Goal: Contribute content: Contribute content

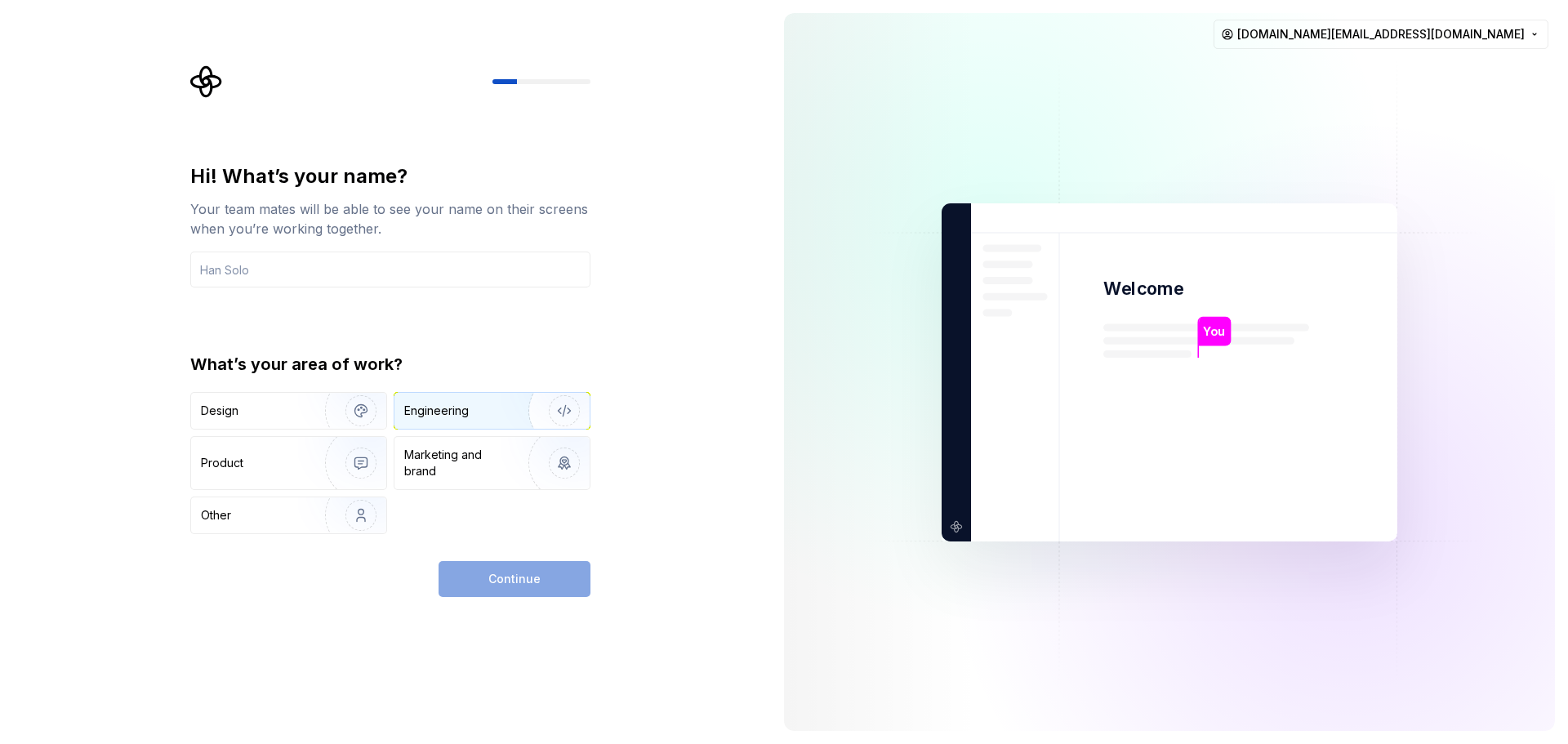
click at [444, 400] on div "Engineering" at bounding box center [492, 411] width 195 height 36
click at [261, 253] on input "text" at bounding box center [390, 270] width 400 height 36
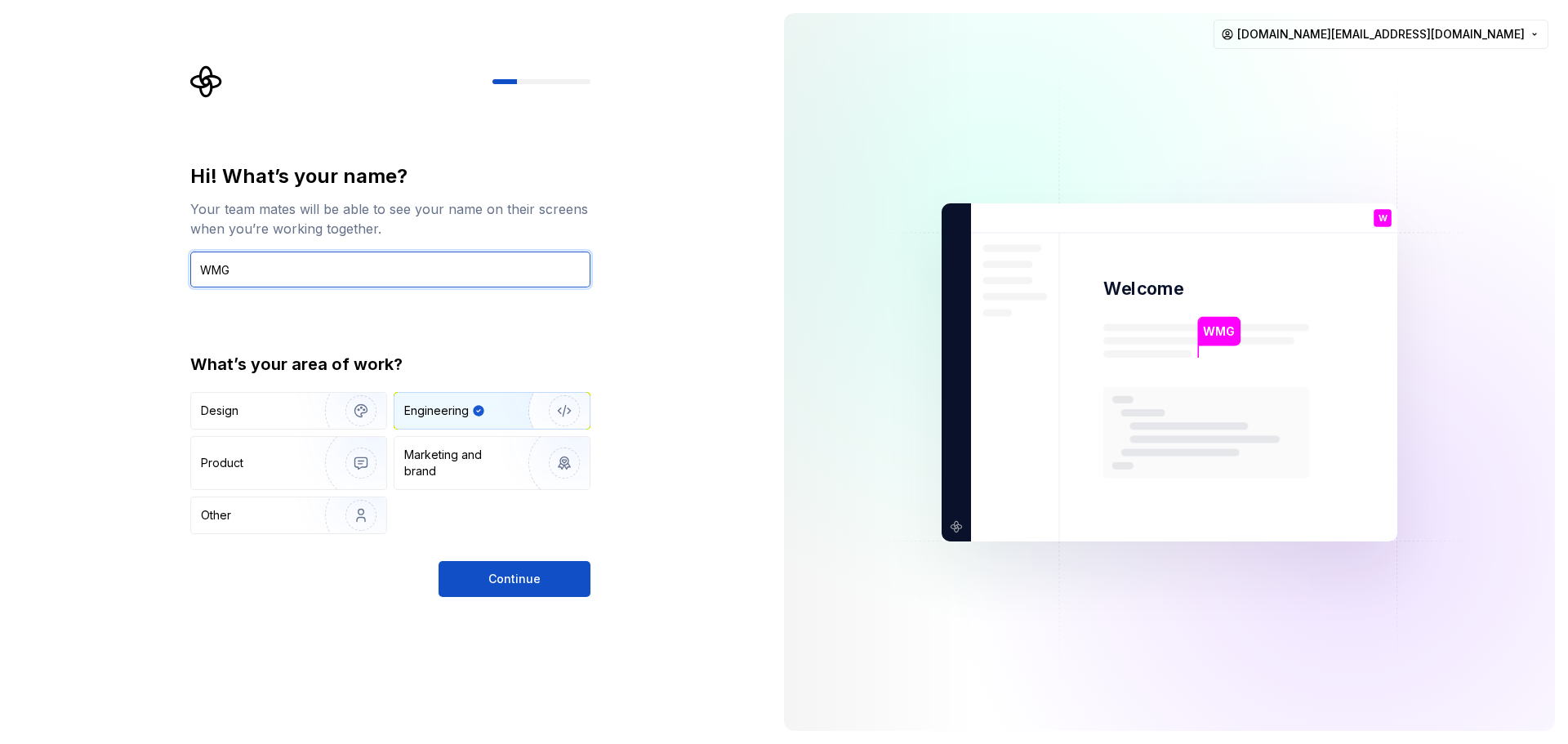
type input "WMG"
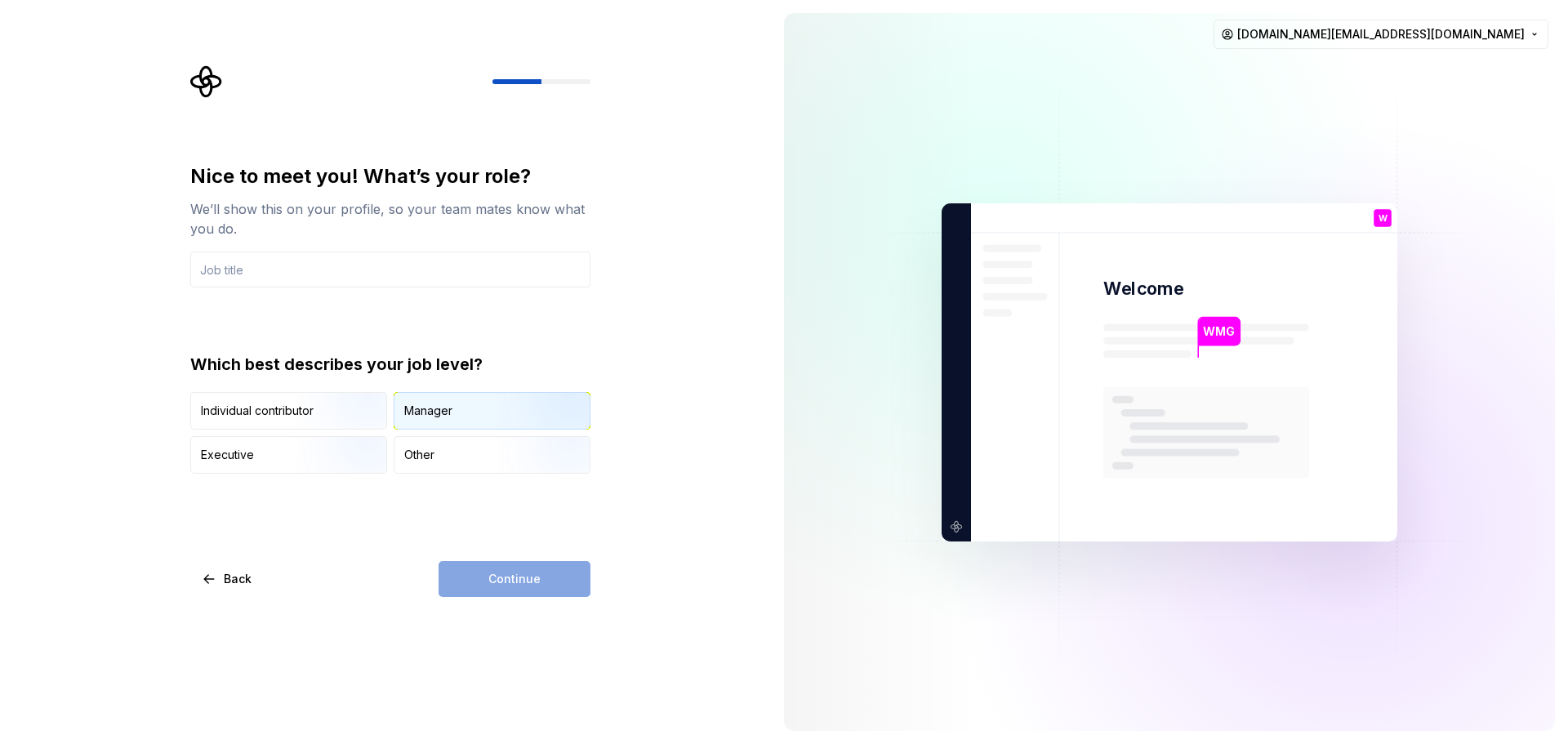
click at [432, 422] on div "Manager" at bounding box center [492, 411] width 195 height 36
click at [242, 274] on input "text" at bounding box center [390, 270] width 400 height 36
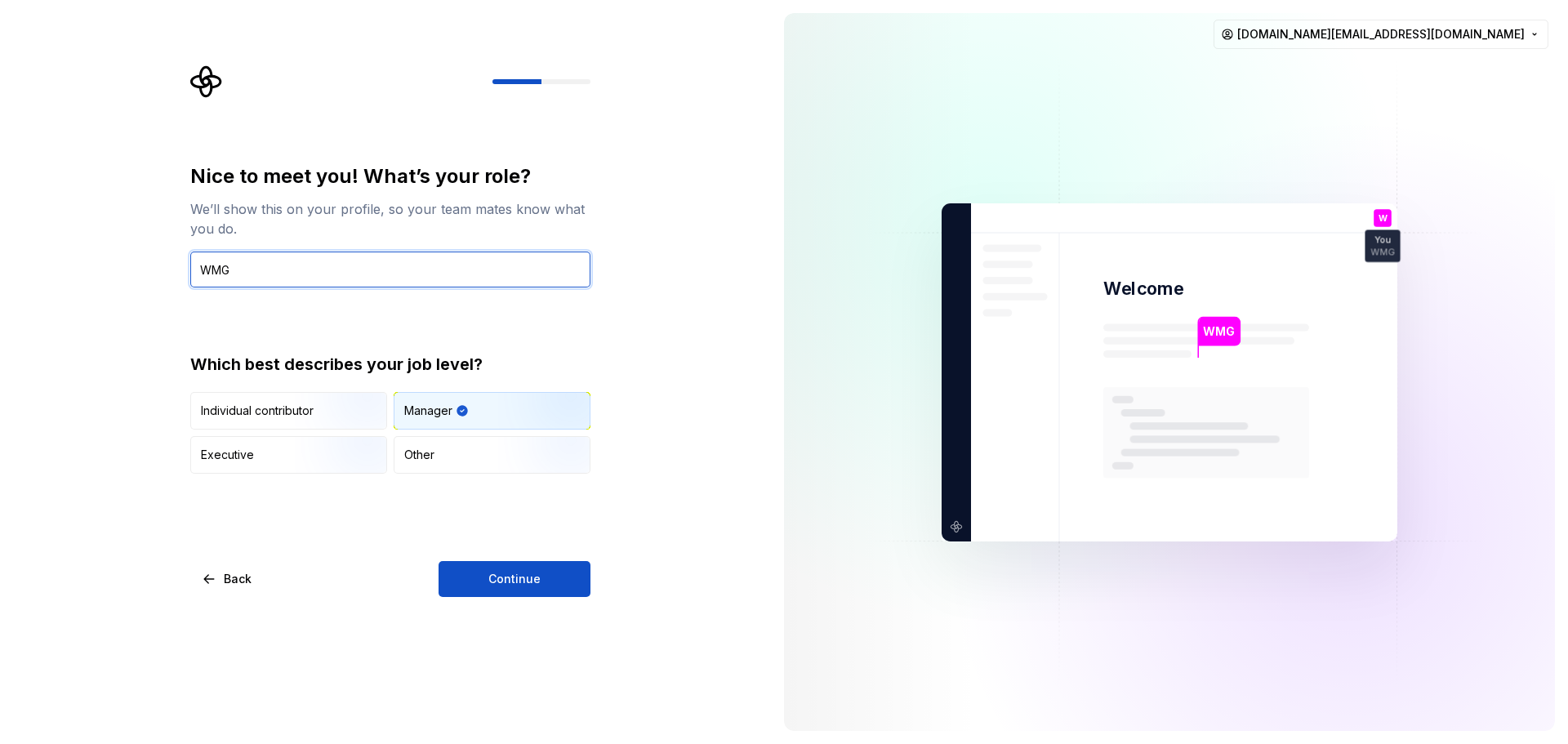
type input "WMG"
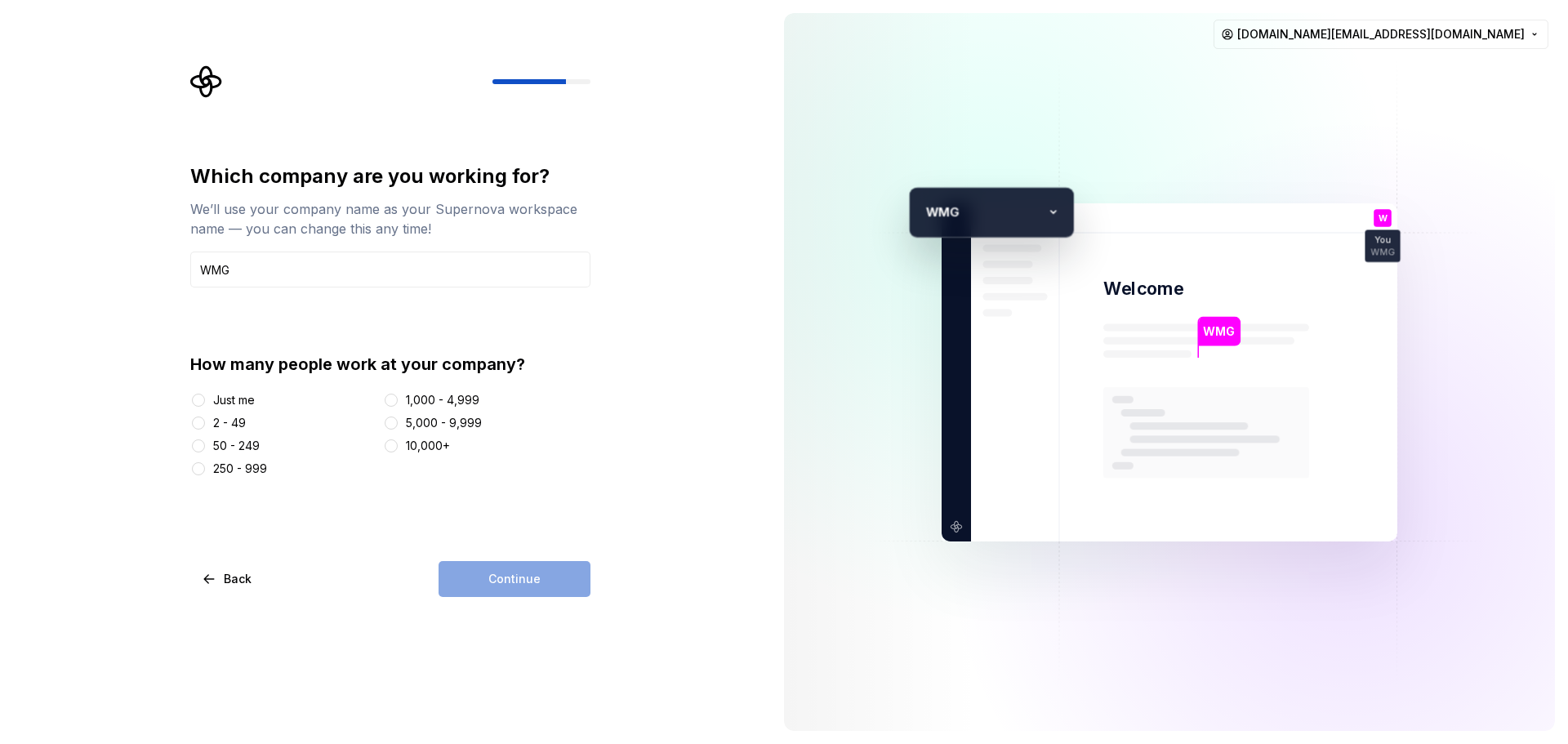
type input "WMG"
click at [230, 399] on div "Just me" at bounding box center [234, 400] width 42 height 16
click at [205, 399] on button "Just me" at bounding box center [198, 400] width 13 height 13
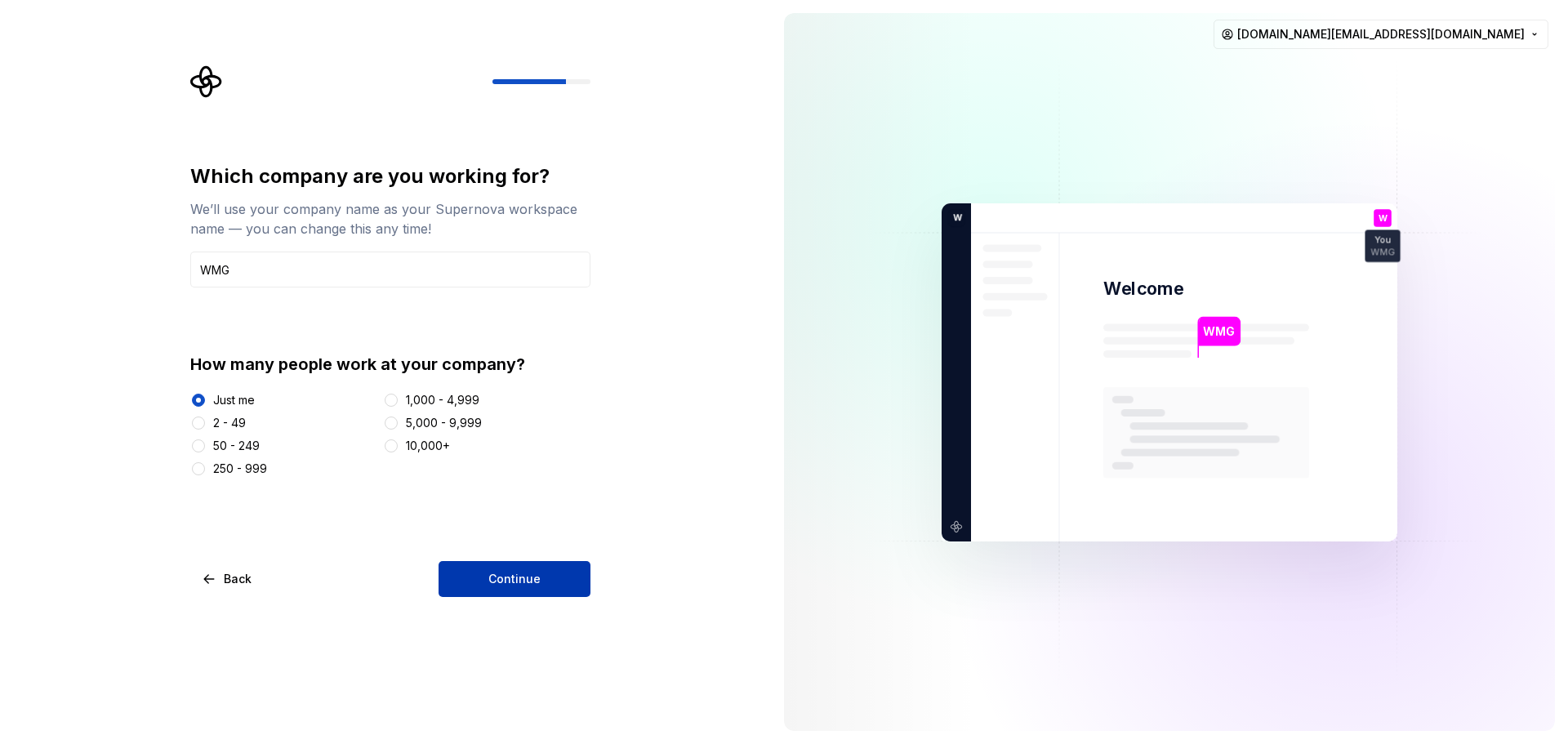
click at [485, 575] on button "Continue" at bounding box center [515, 579] width 152 height 36
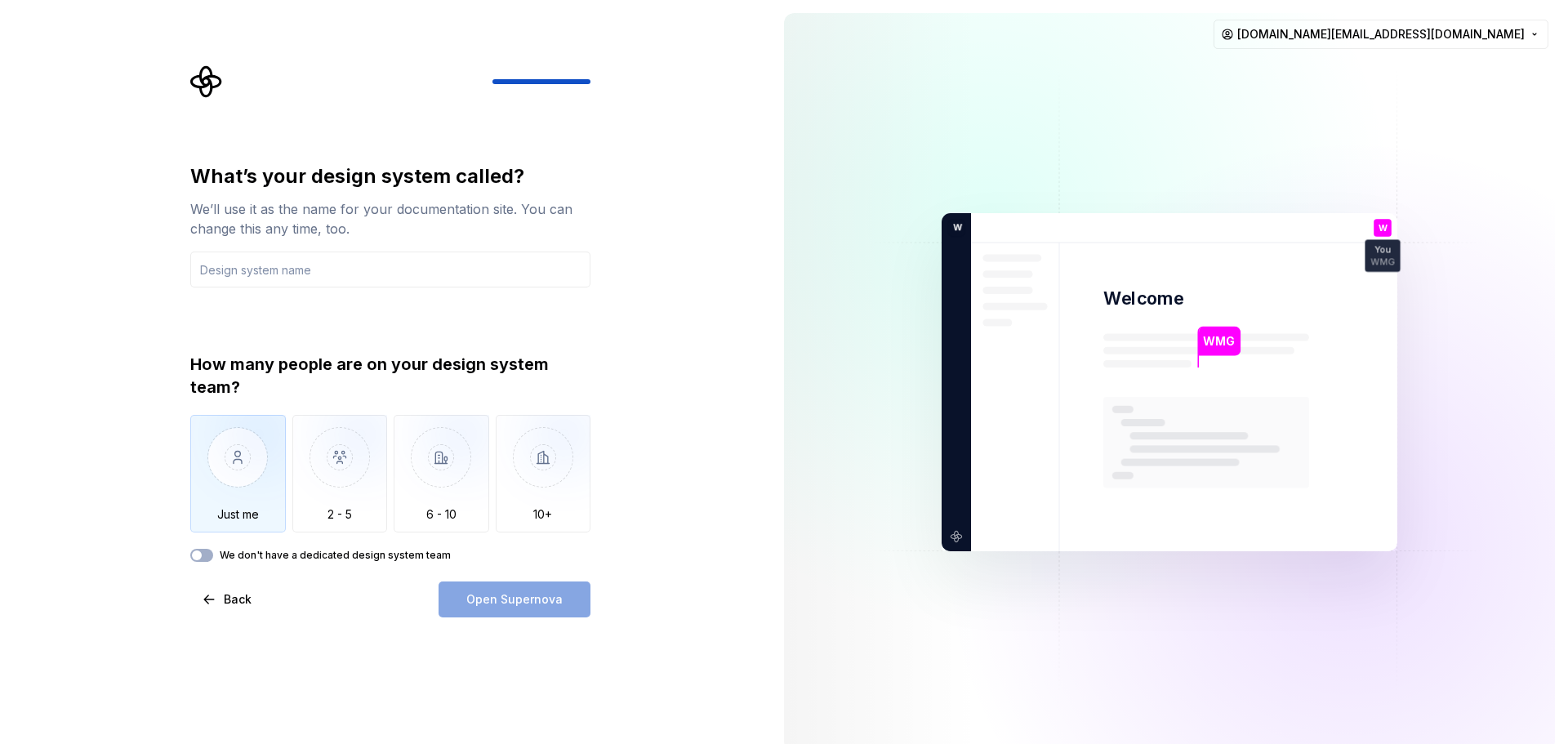
click at [251, 466] on img "button" at bounding box center [238, 470] width 96 height 110
click at [291, 279] on input "text" at bounding box center [390, 270] width 400 height 36
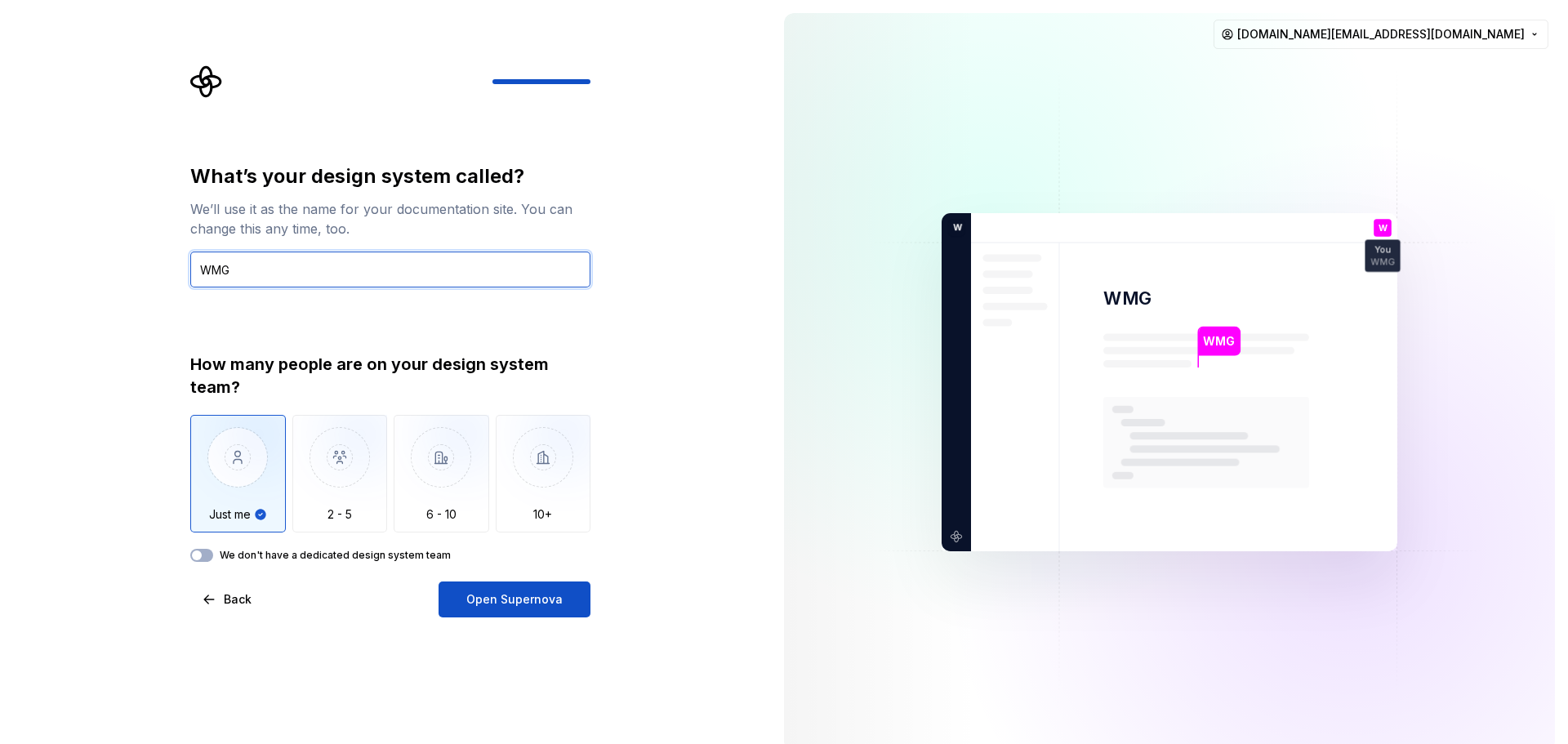
type input "WMG"
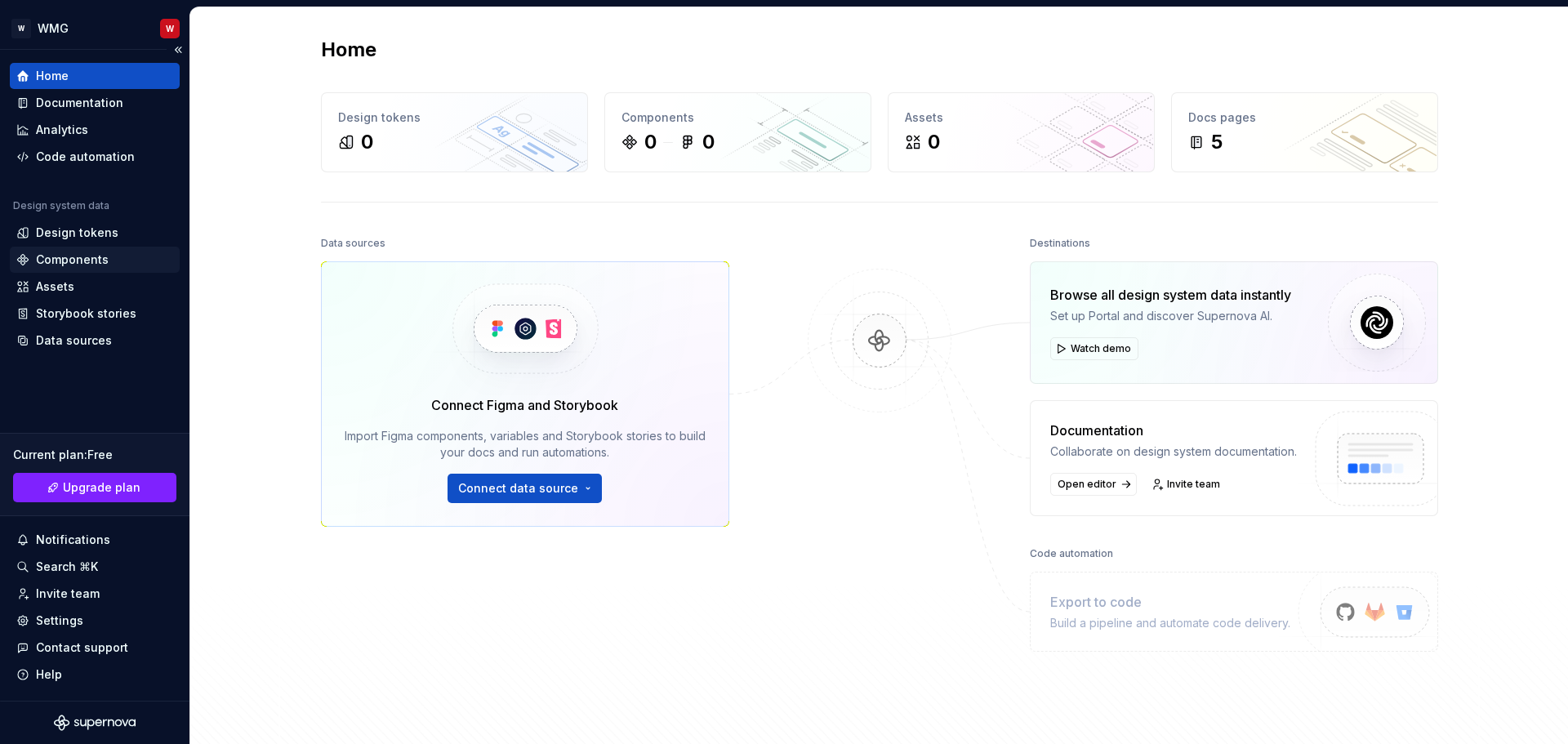
click at [71, 256] on div "Components" at bounding box center [72, 260] width 72 height 16
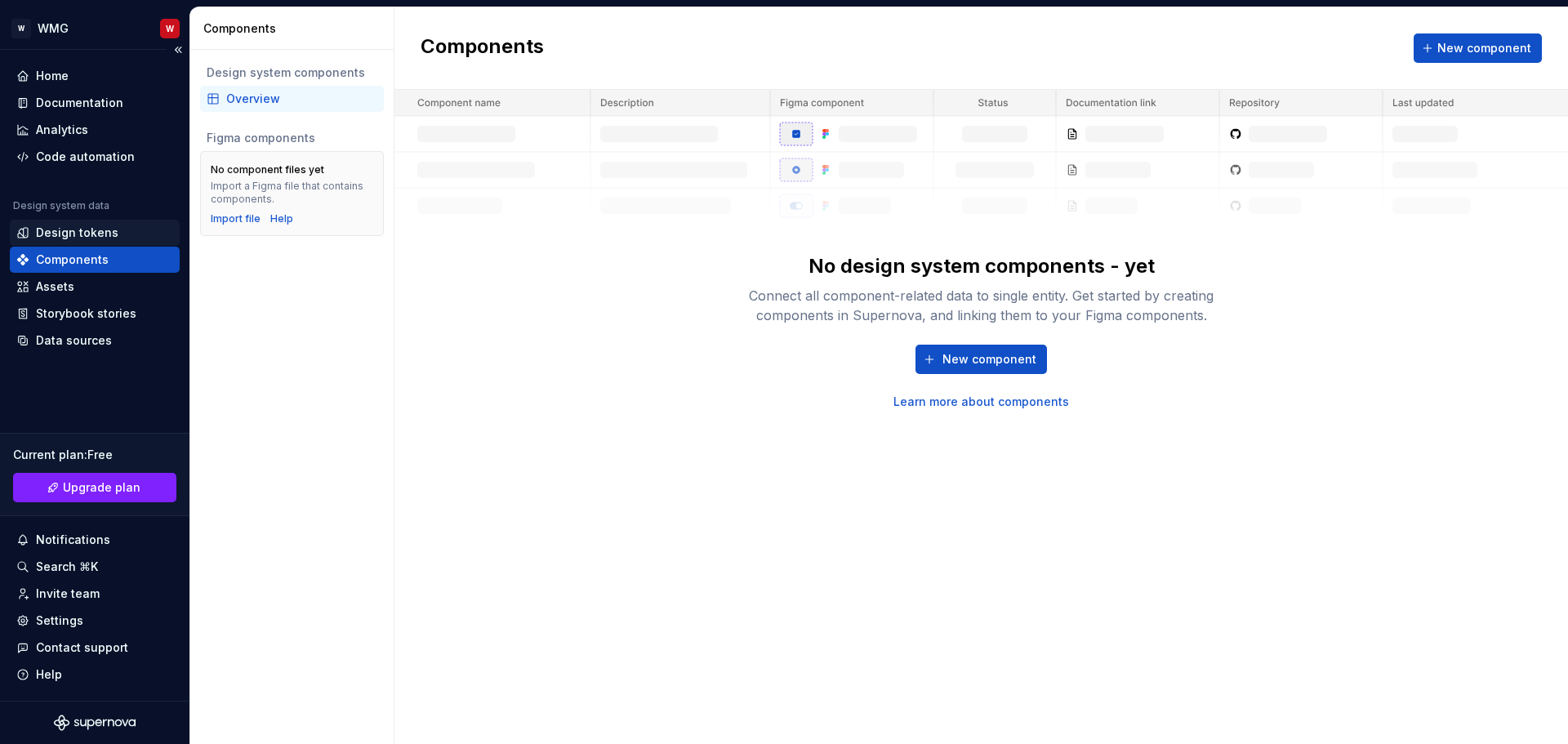
click at [75, 238] on div "Design tokens" at bounding box center [77, 233] width 82 height 16
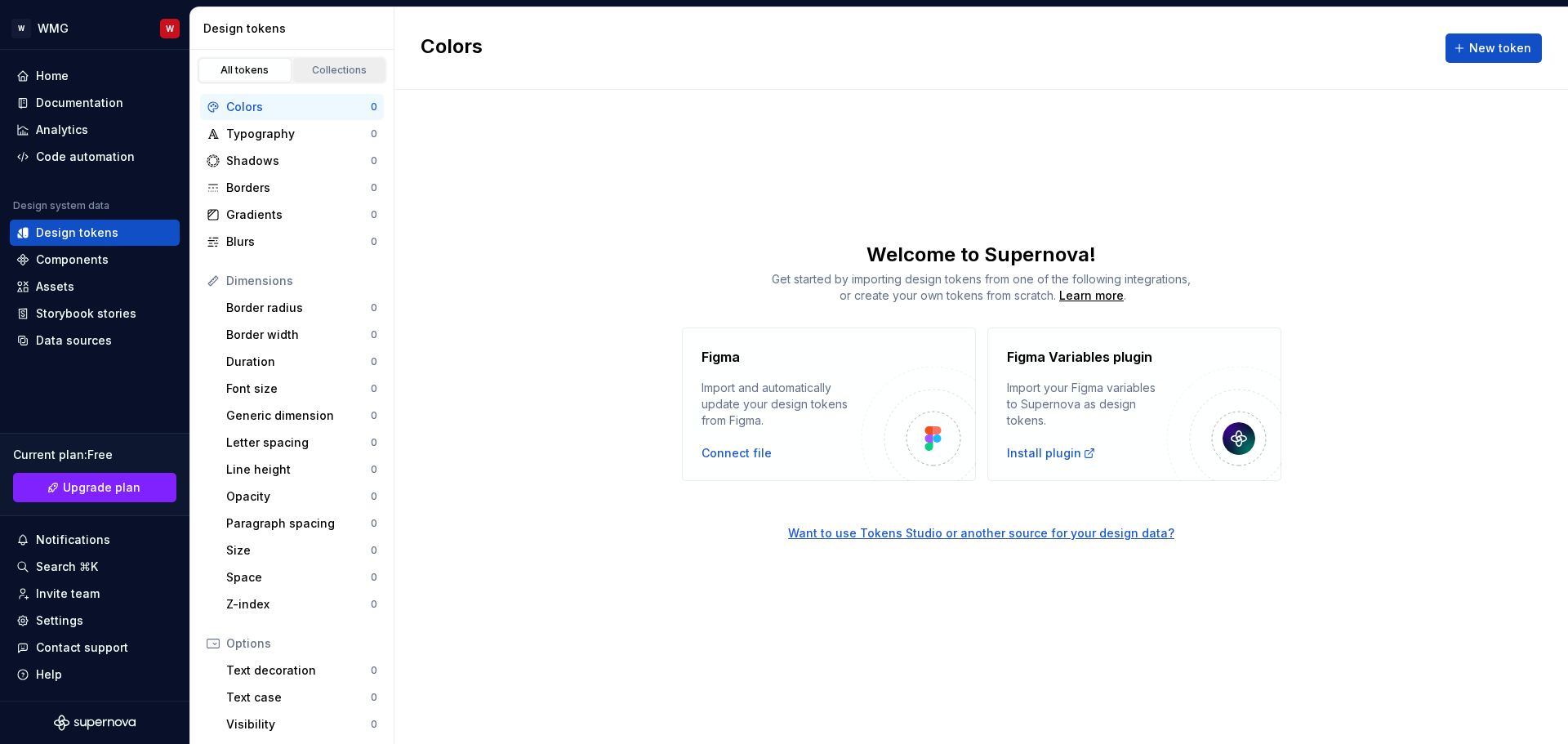
click at [328, 72] on div "Collections" at bounding box center [339, 70] width 81 height 13
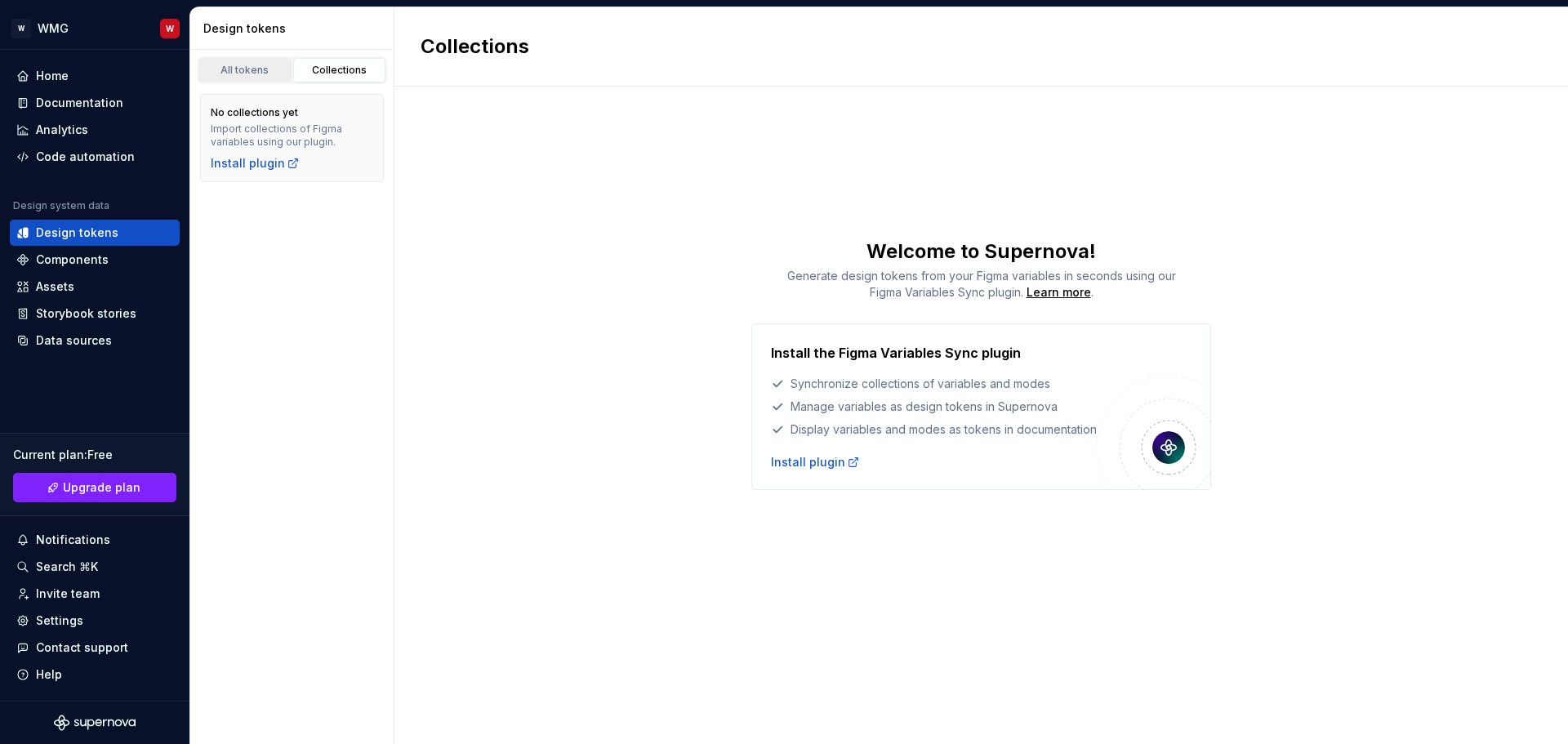
click at [250, 72] on div "All tokens" at bounding box center [245, 70] width 81 height 13
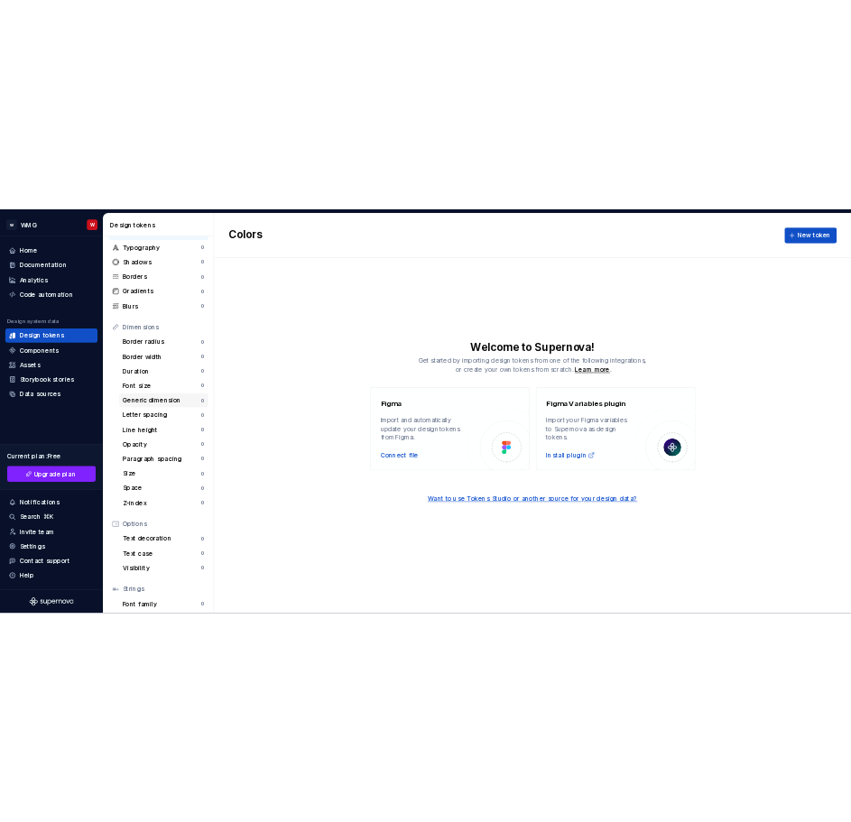
scroll to position [166, 0]
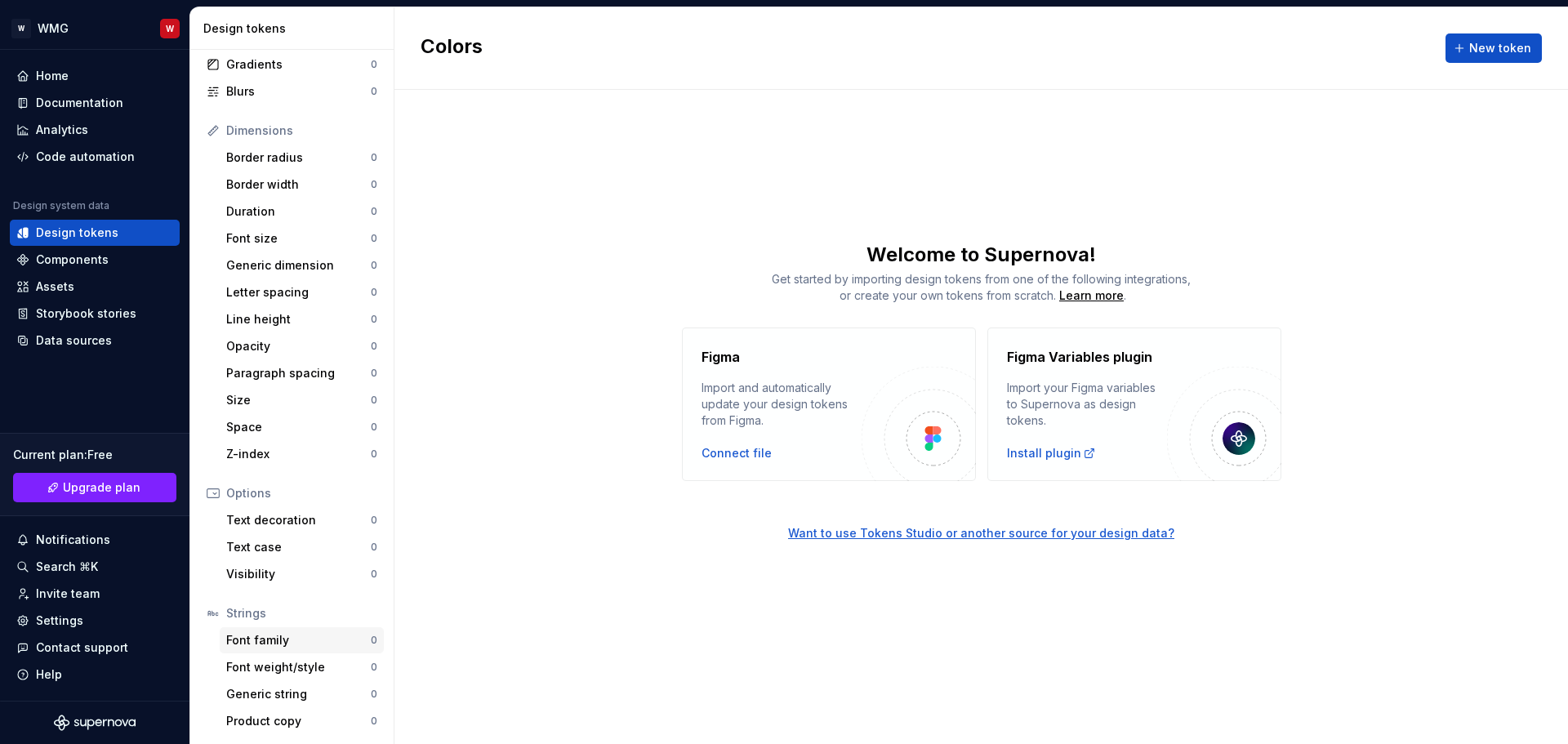
click at [261, 639] on div "Font family" at bounding box center [299, 641] width 145 height 16
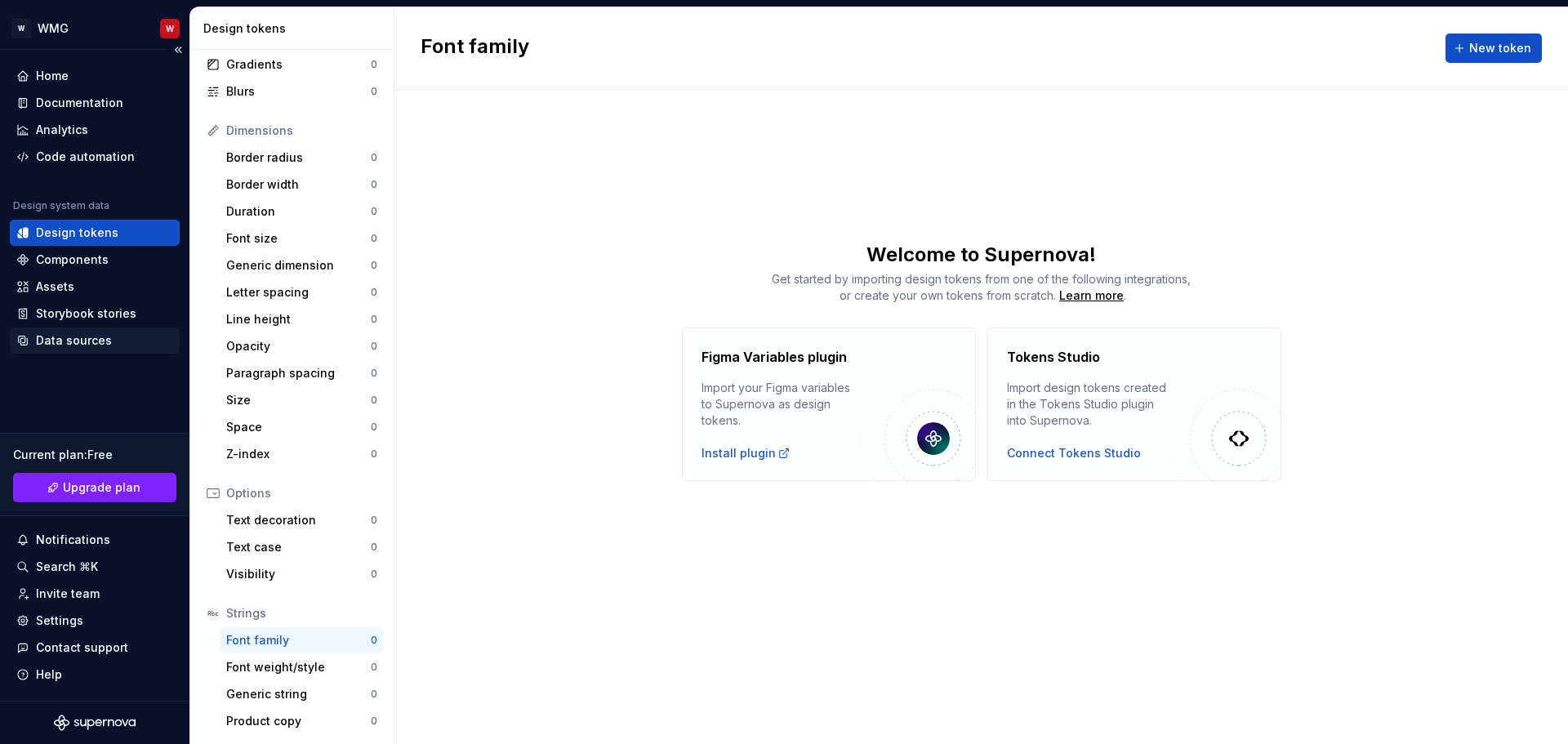
click at [76, 346] on div "Data sources" at bounding box center [74, 340] width 76 height 16
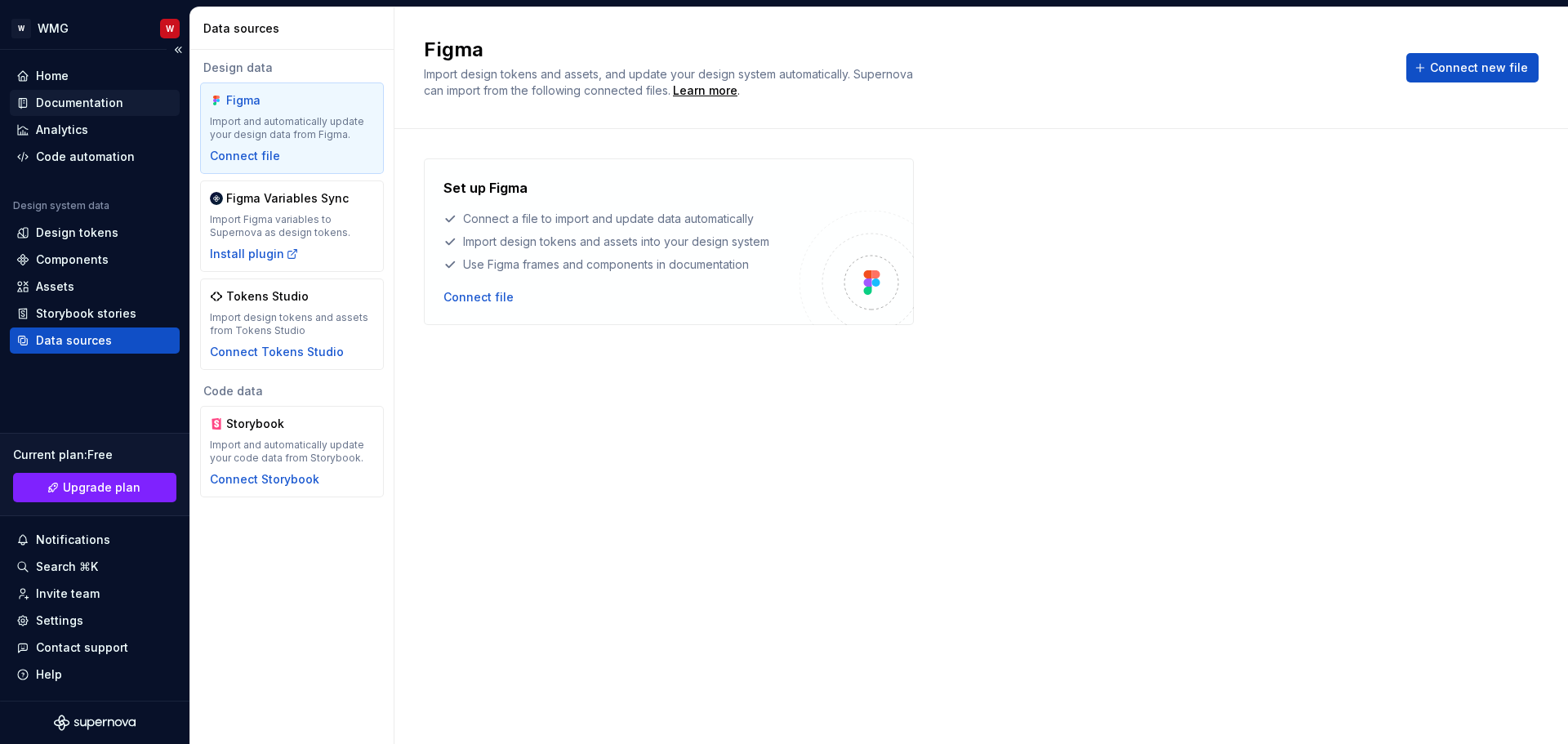
click at [63, 105] on div "Documentation" at bounding box center [80, 103] width 88 height 16
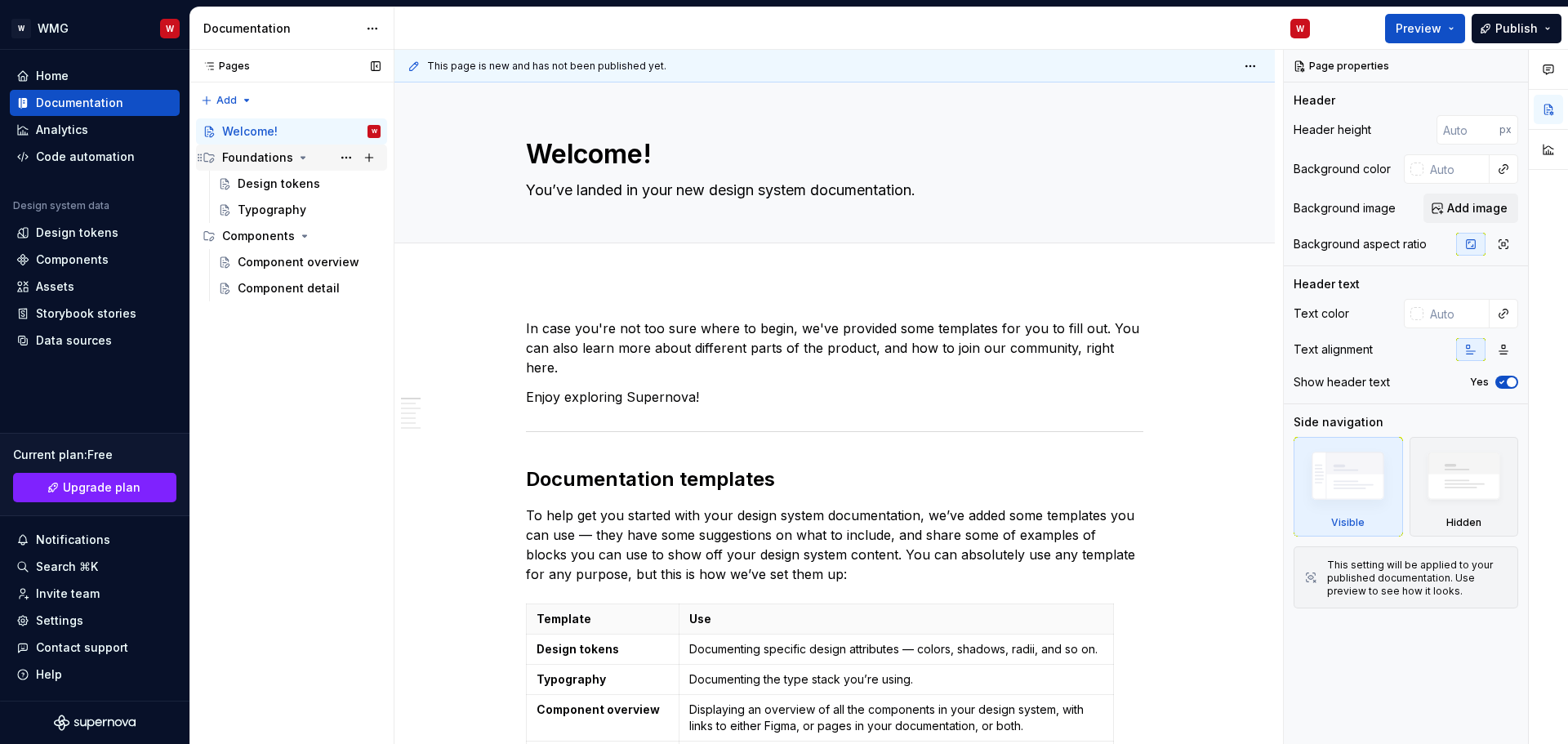
click at [284, 164] on div "Foundations" at bounding box center [258, 157] width 71 height 16
click at [278, 177] on div "Design tokens" at bounding box center [279, 184] width 82 height 16
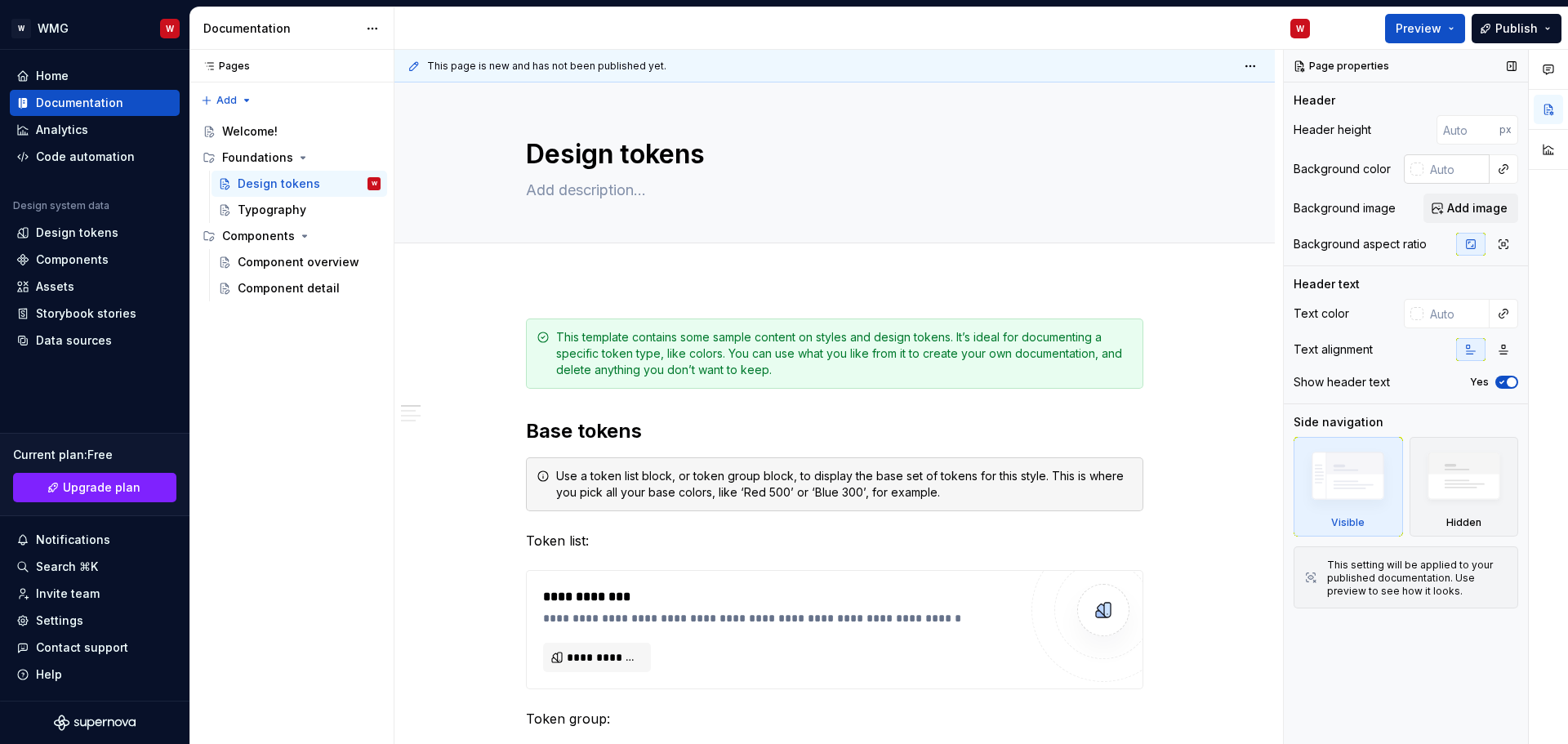
click at [1454, 174] on input "text" at bounding box center [1457, 169] width 66 height 30
click at [1469, 133] on input "number" at bounding box center [1468, 129] width 63 height 30
click at [1463, 108] on div "Header Header height px Background color Background image Add image Background …" at bounding box center [1406, 178] width 224 height 173
click at [1458, 132] on input "number" at bounding box center [1468, 129] width 63 height 30
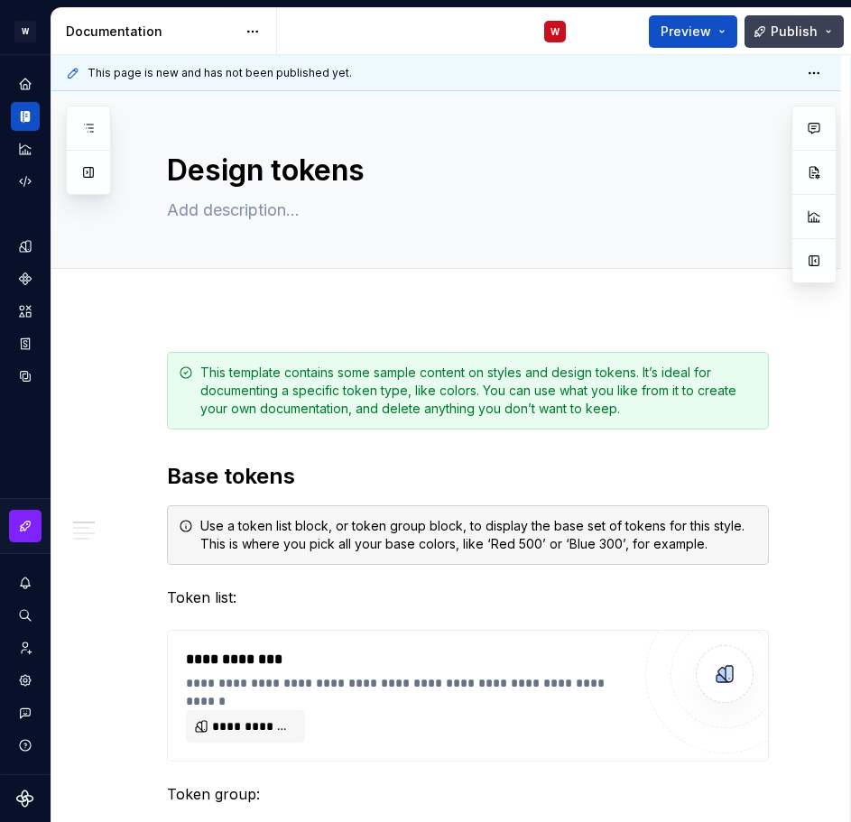
click at [830, 33] on button "Publish" at bounding box center [794, 31] width 99 height 33
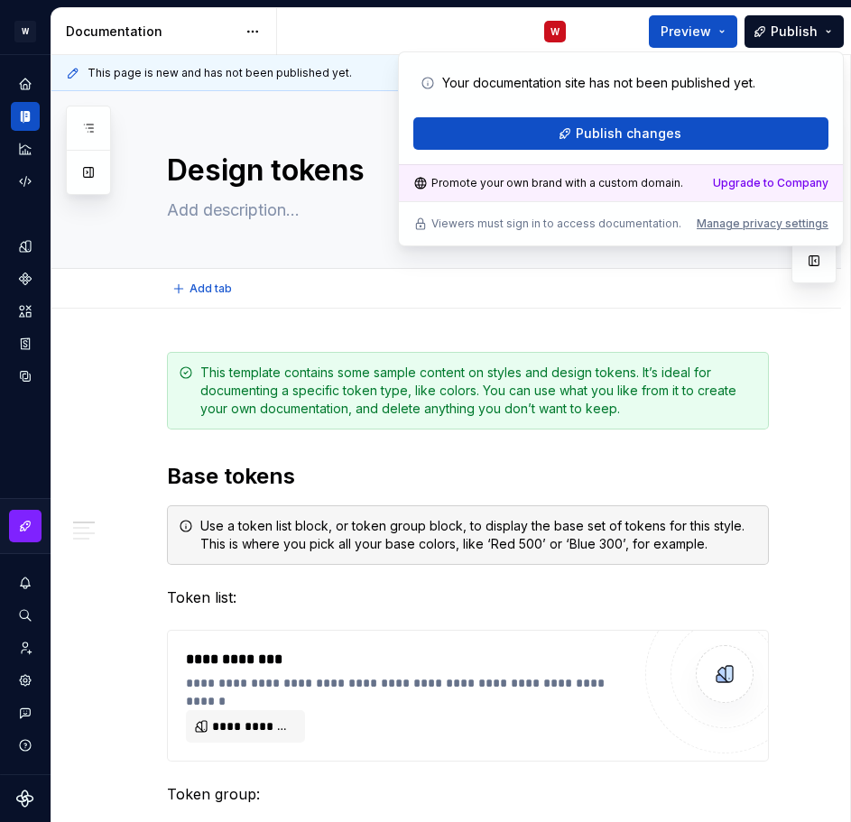
click at [572, 294] on div "Add tab" at bounding box center [468, 288] width 602 height 25
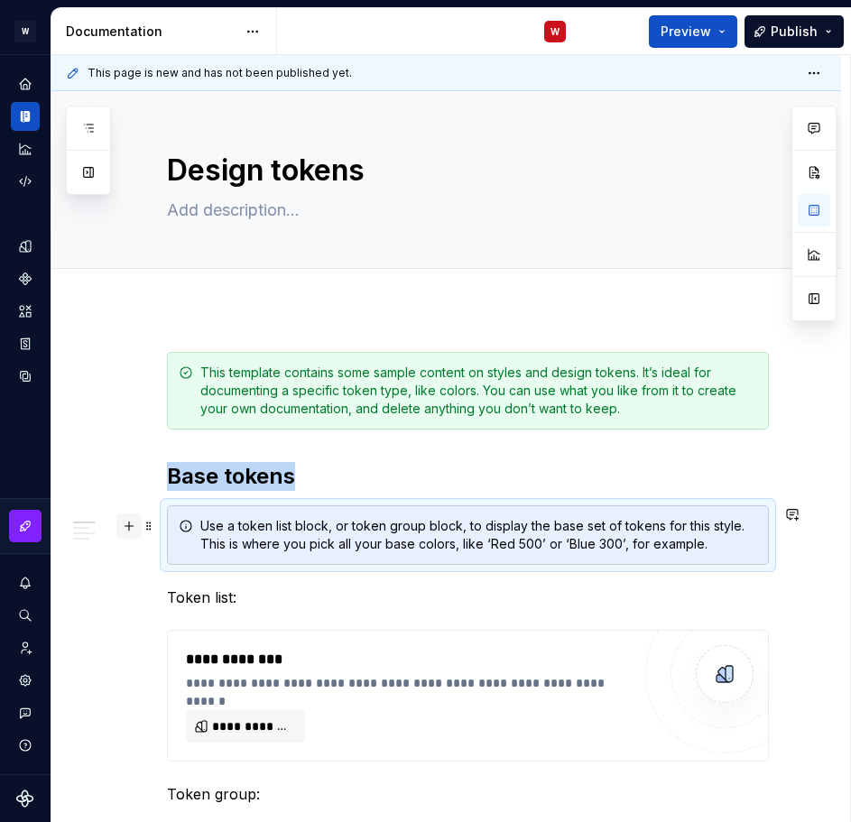
click at [123, 529] on button "button" at bounding box center [128, 526] width 25 height 25
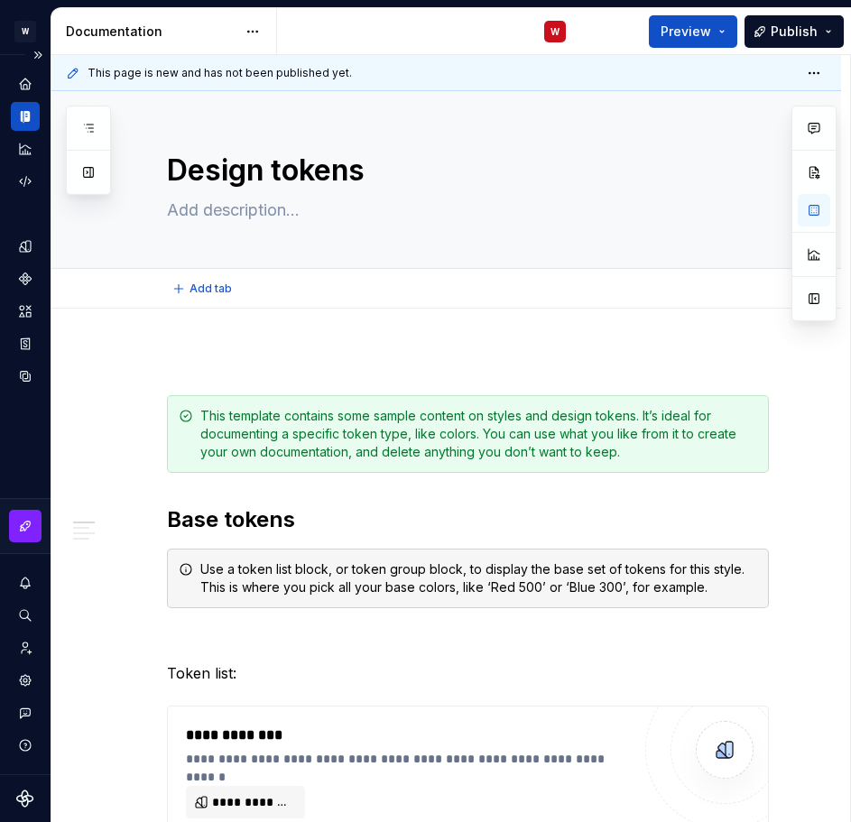
type textarea "*"
click at [27, 249] on icon "Design tokens" at bounding box center [28, 246] width 5 height 12
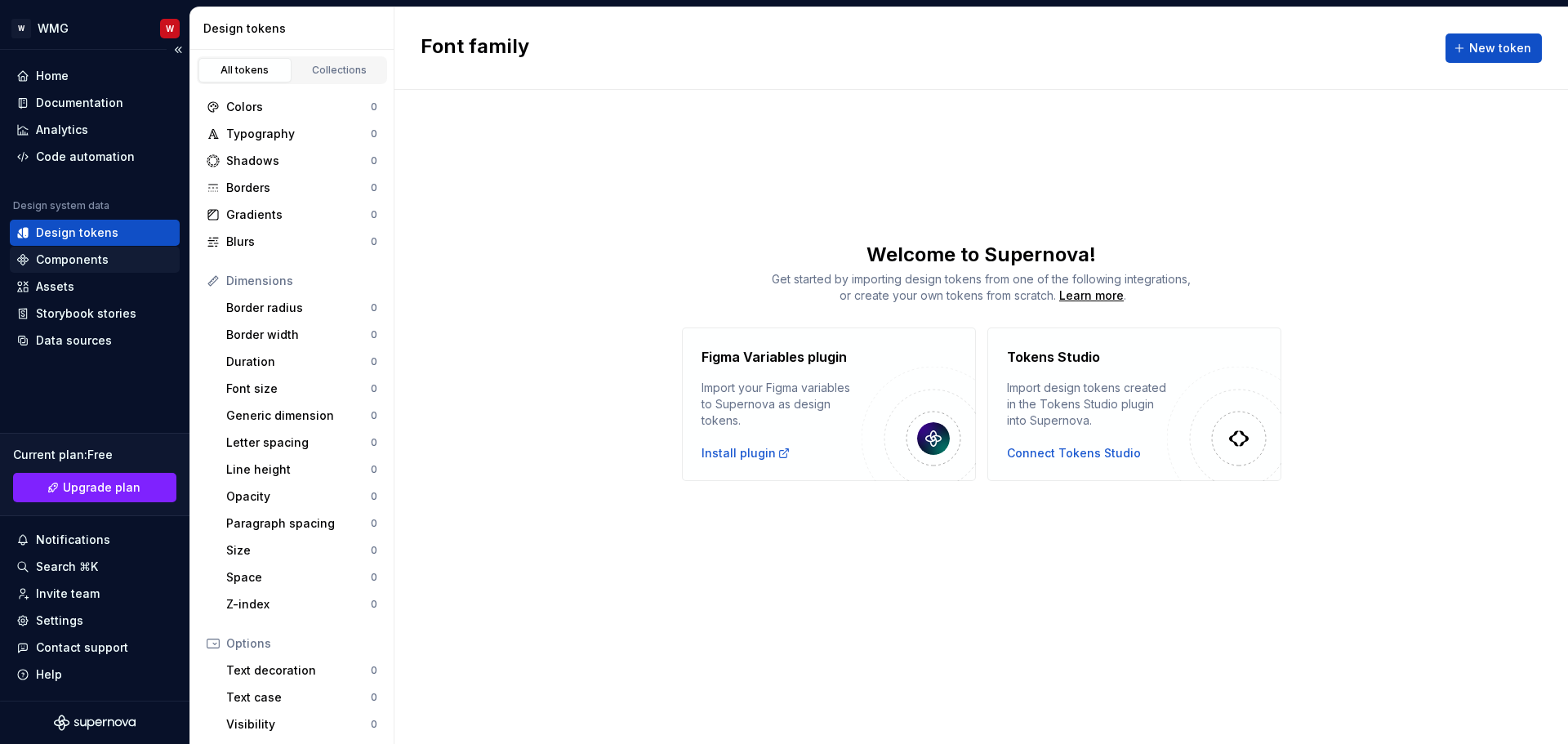
click at [84, 256] on div "Components" at bounding box center [72, 260] width 72 height 16
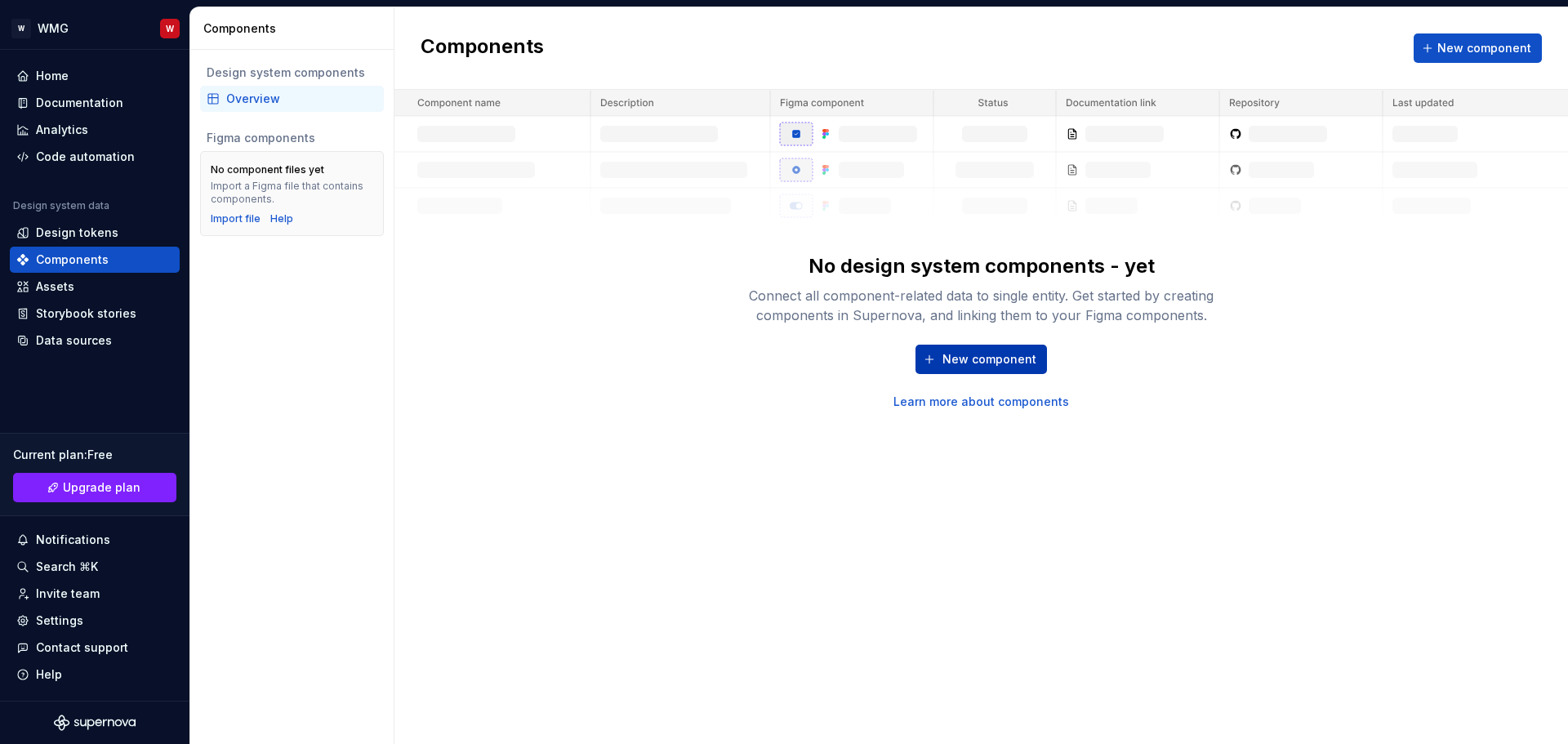
click at [984, 361] on span "New component" at bounding box center [990, 359] width 94 height 16
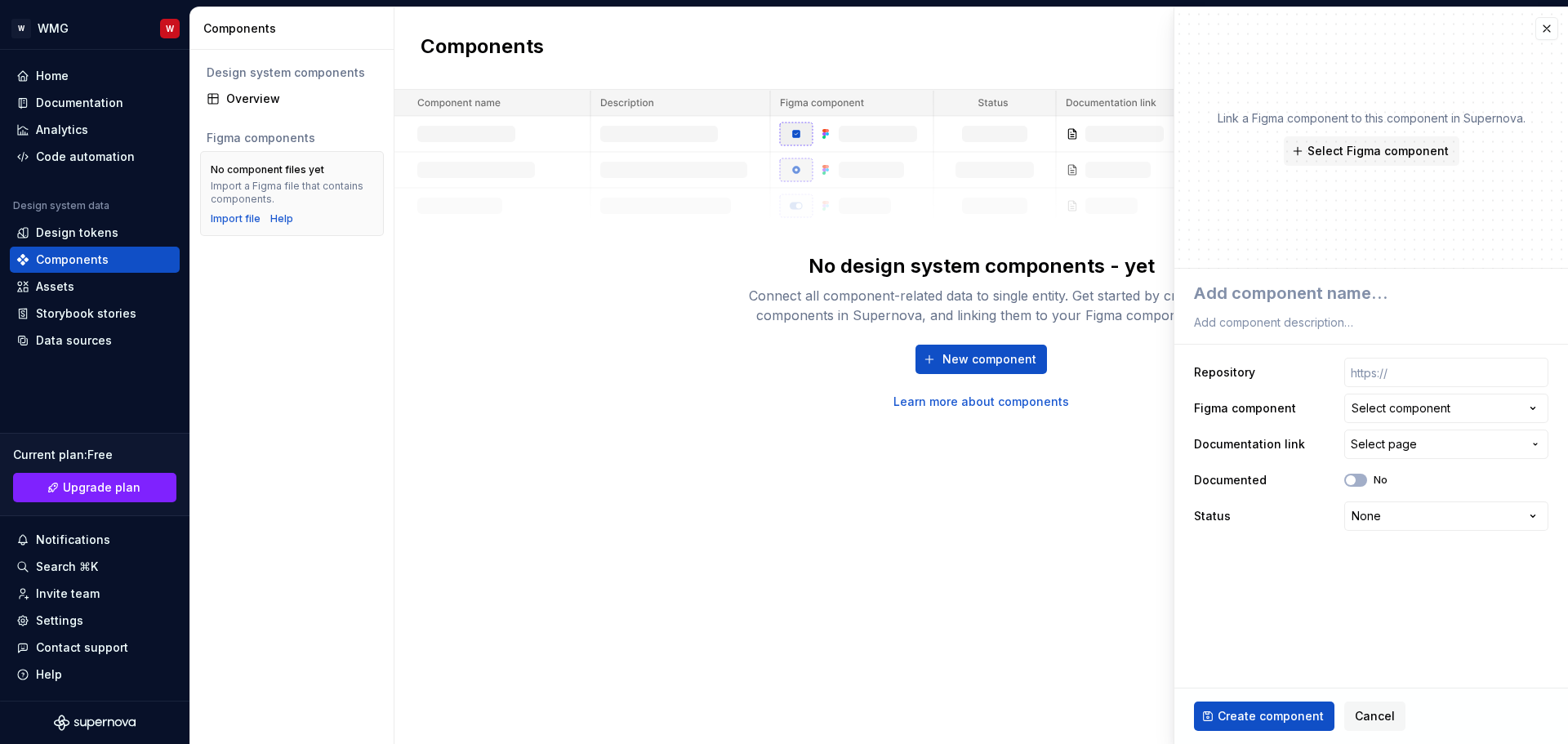
click at [1405, 416] on div "Select component" at bounding box center [1401, 408] width 99 height 16
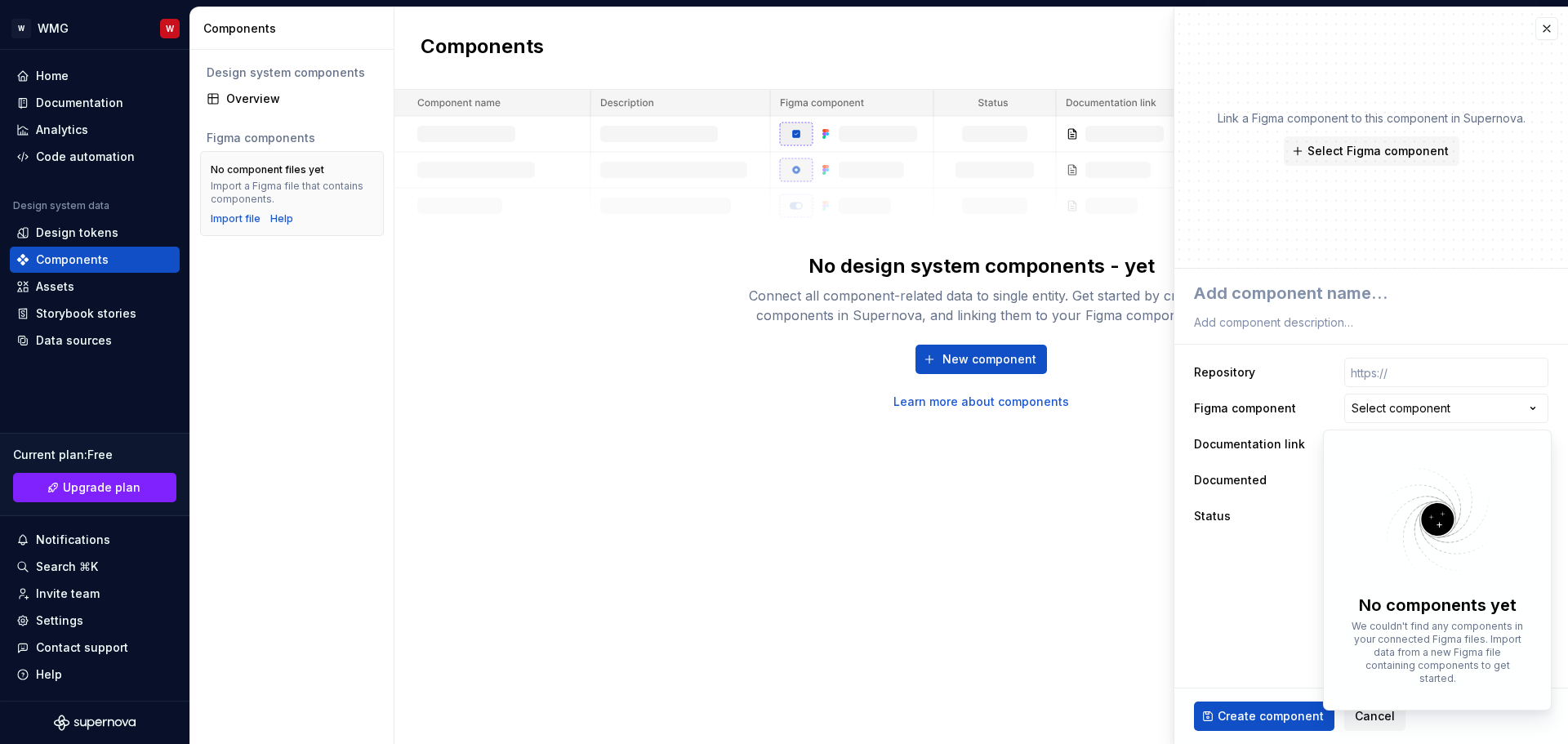
click at [1404, 408] on html "**********" at bounding box center [784, 372] width 1568 height 744
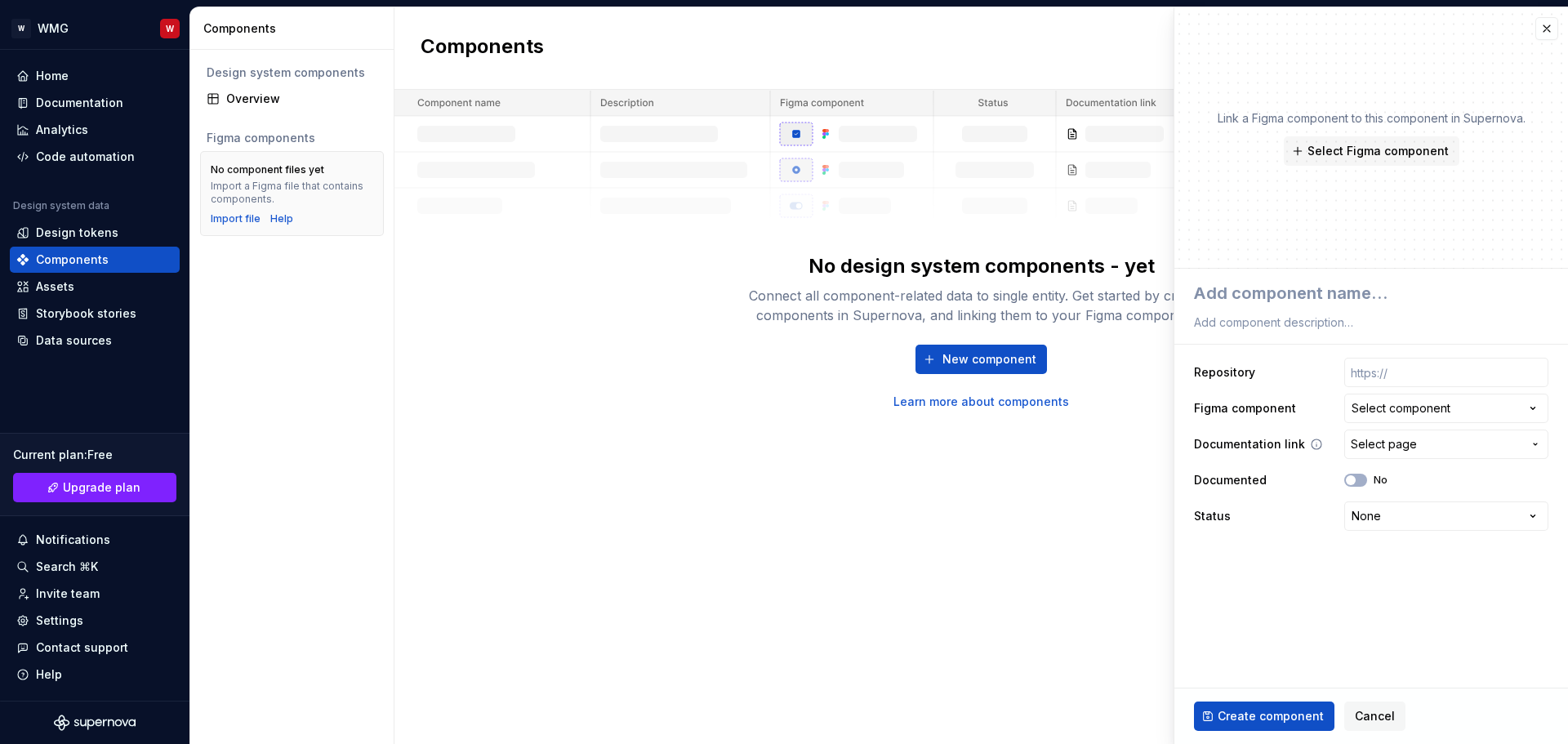
click at [1383, 447] on span "Select page" at bounding box center [1383, 444] width 66 height 16
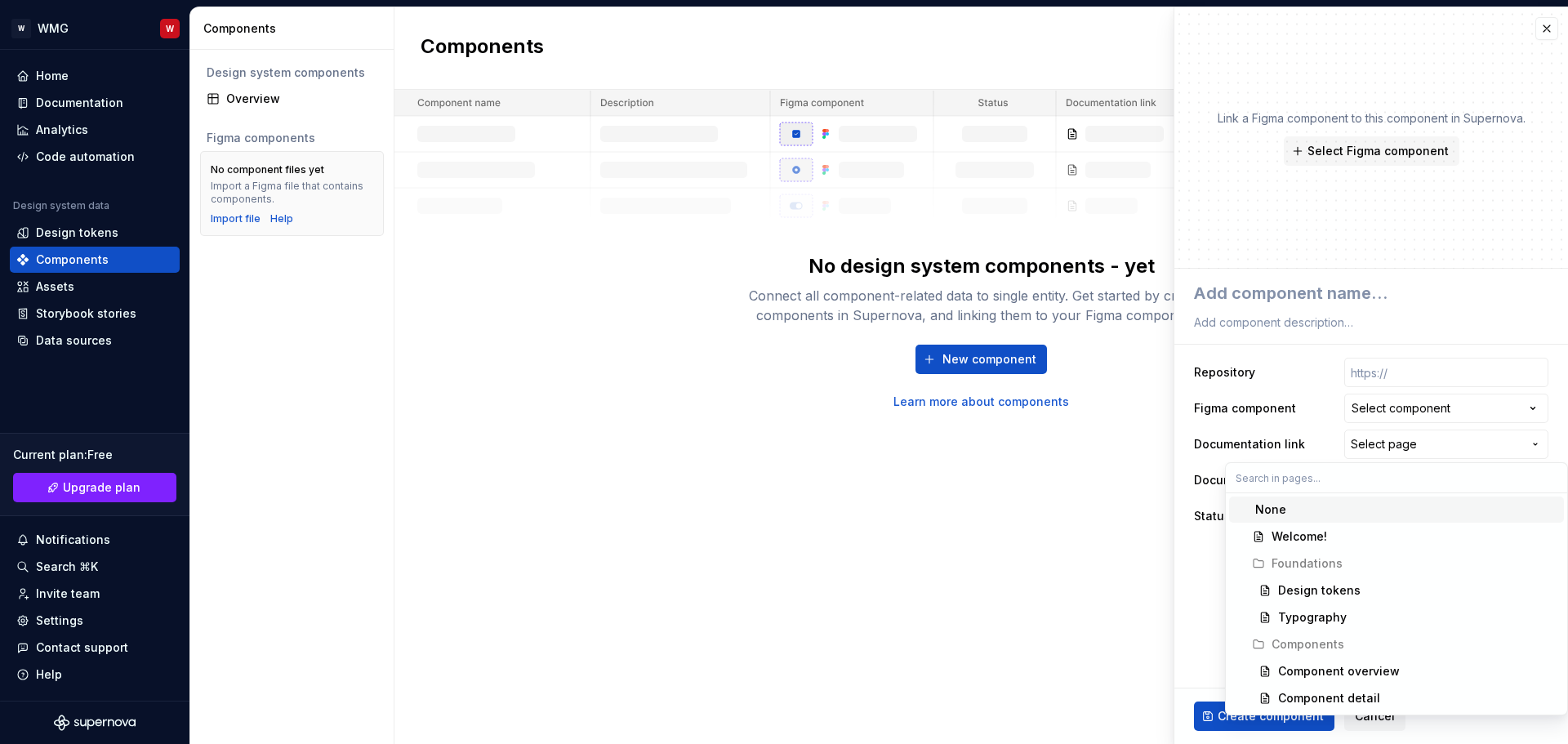
click at [1383, 447] on html "**********" at bounding box center [784, 372] width 1568 height 744
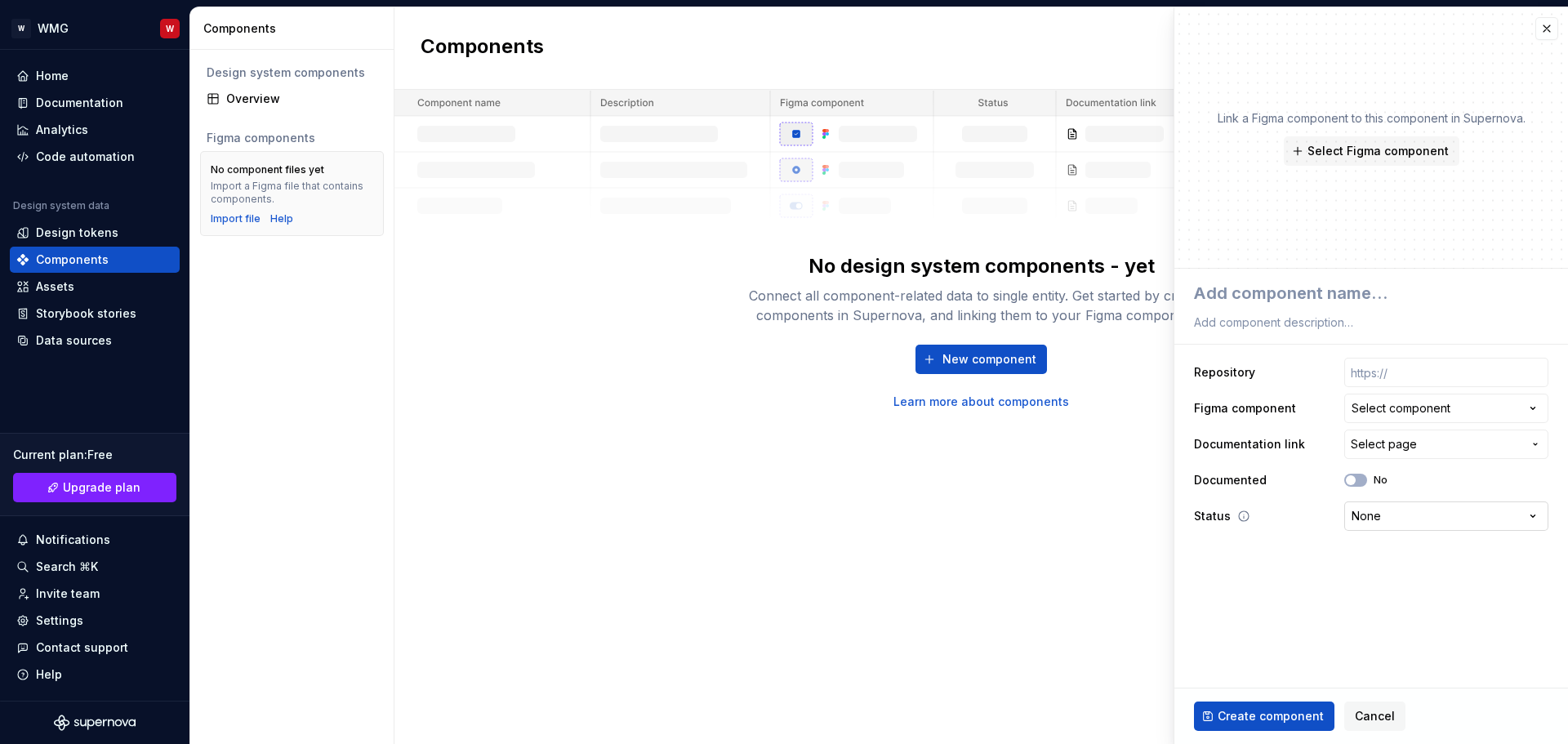
click at [1384, 519] on html "**********" at bounding box center [784, 372] width 1568 height 744
click at [1380, 157] on span "Select Figma component" at bounding box center [1378, 151] width 141 height 16
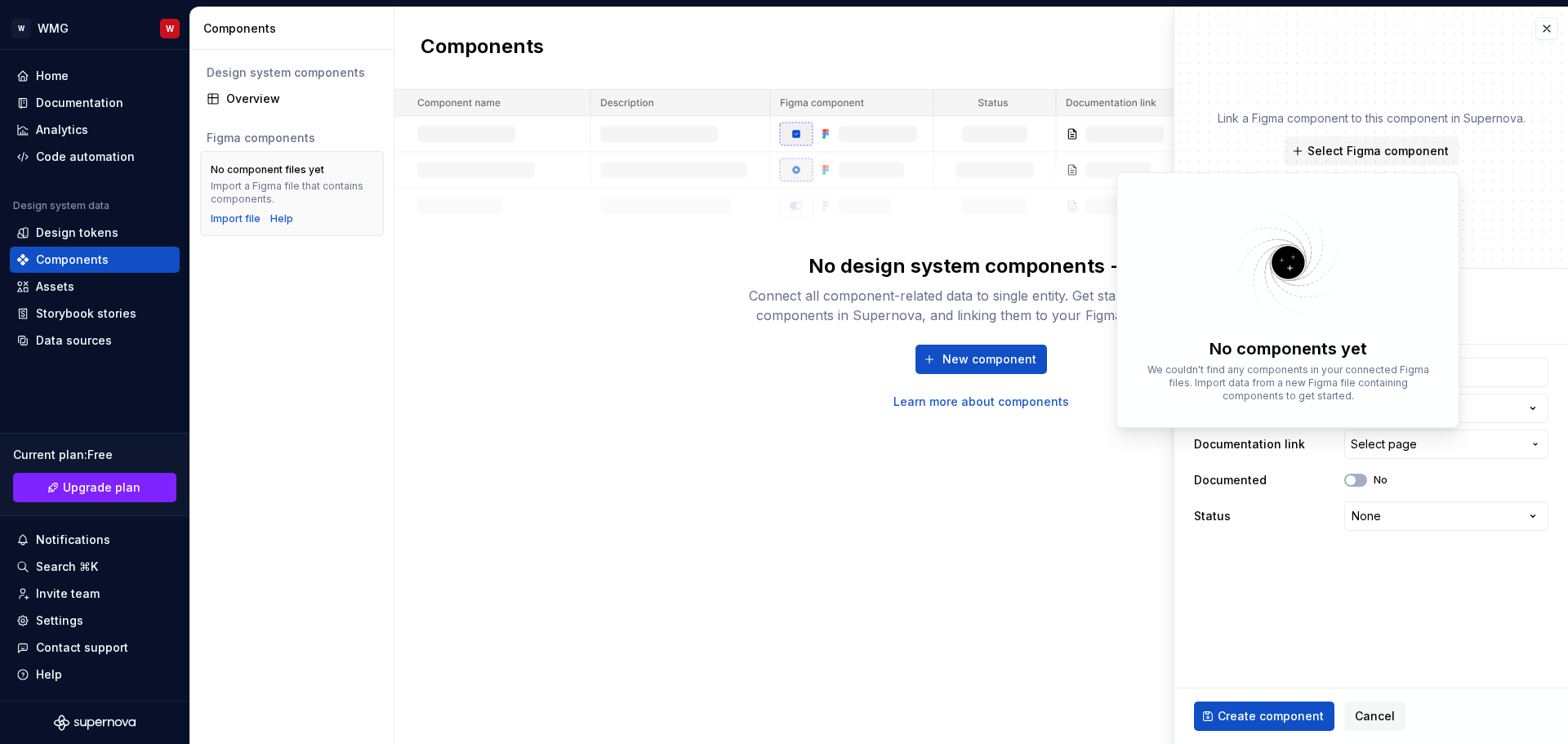
click at [1278, 119] on p "Link a Figma component to this component in Supernova." at bounding box center [1372, 119] width 308 height 16
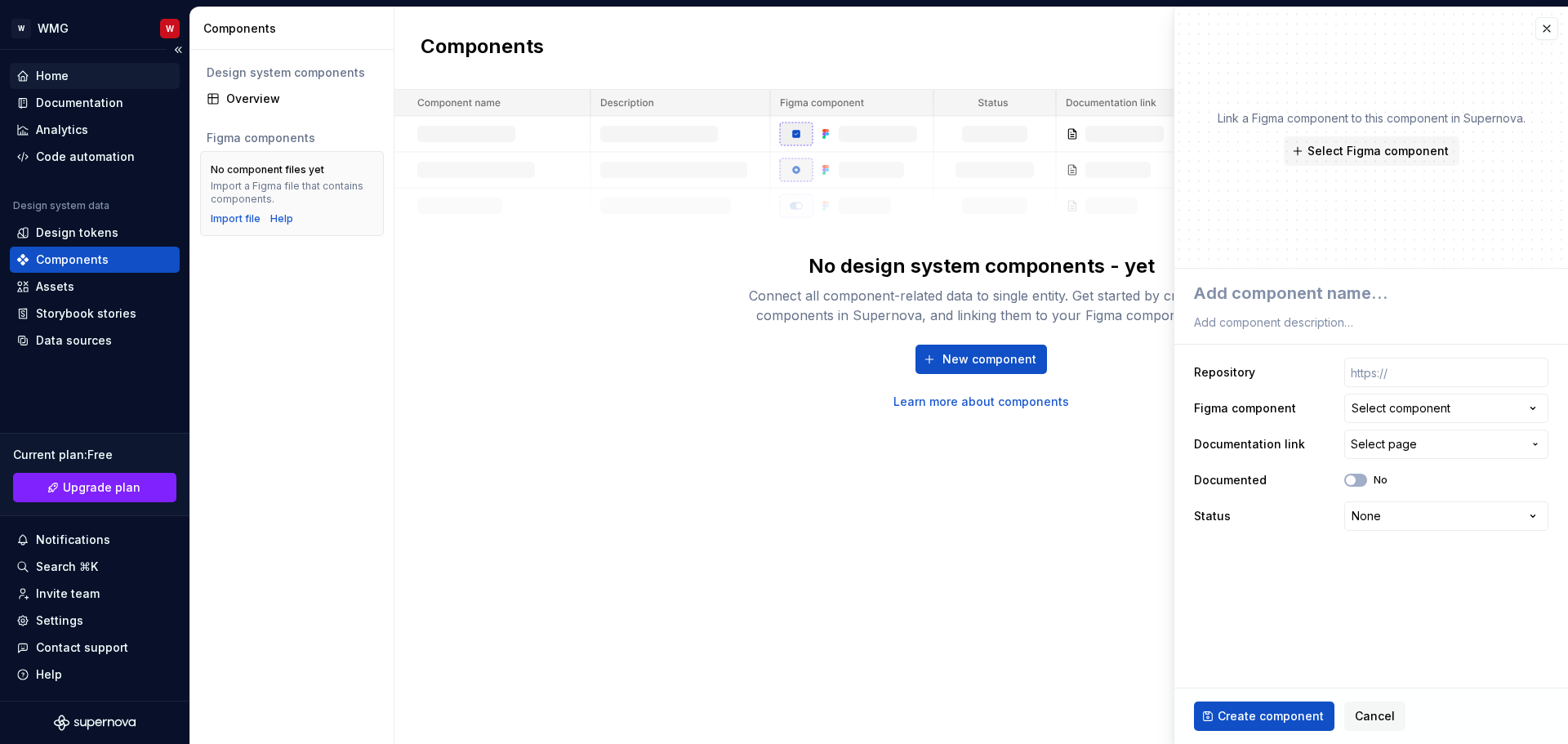
click at [63, 81] on div "Home" at bounding box center [52, 76] width 33 height 16
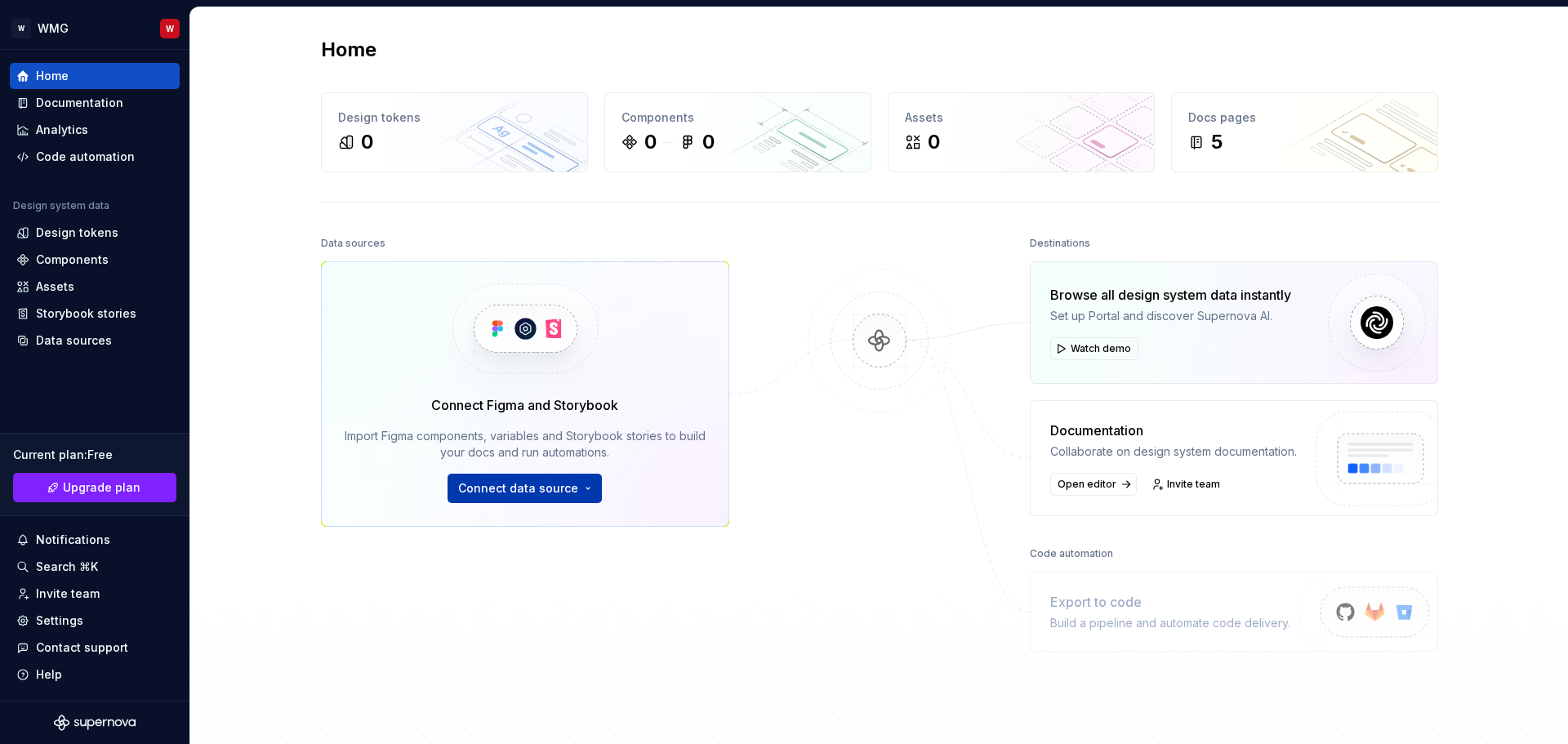
click at [567, 485] on span "Connect data source" at bounding box center [518, 489] width 120 height 16
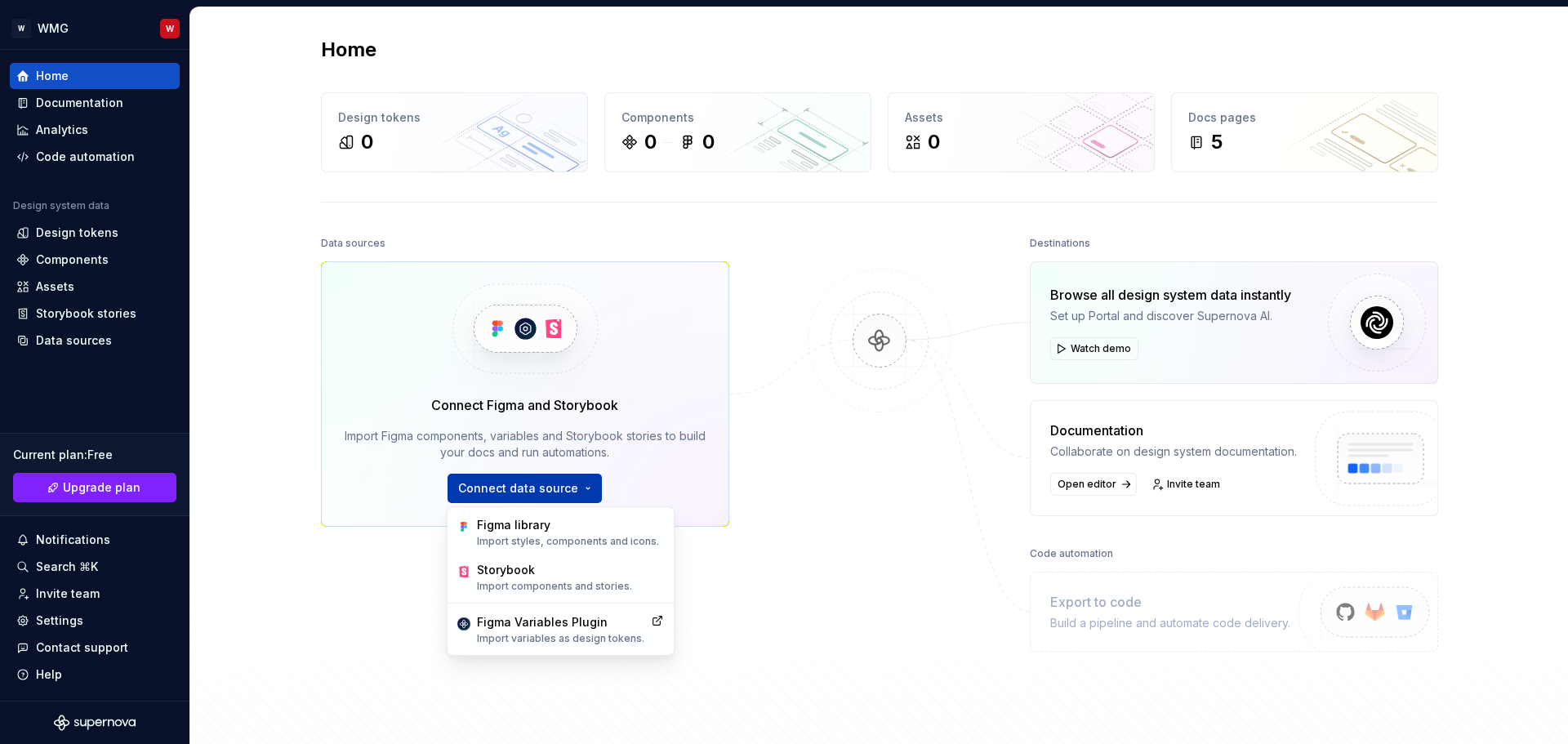
click at [567, 485] on span "Connect data source" at bounding box center [518, 489] width 120 height 16
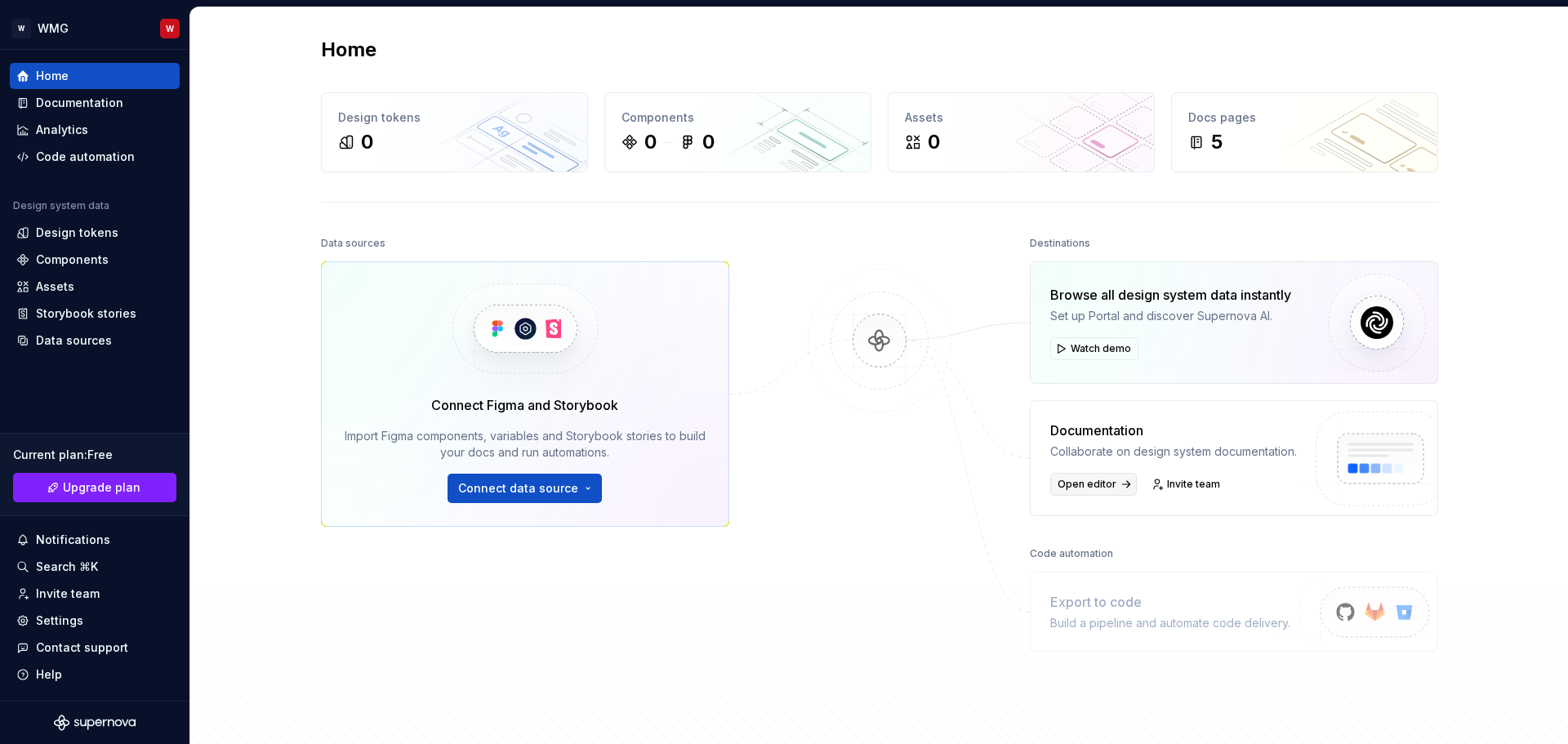
click at [1080, 484] on span "Open editor" at bounding box center [1087, 484] width 59 height 13
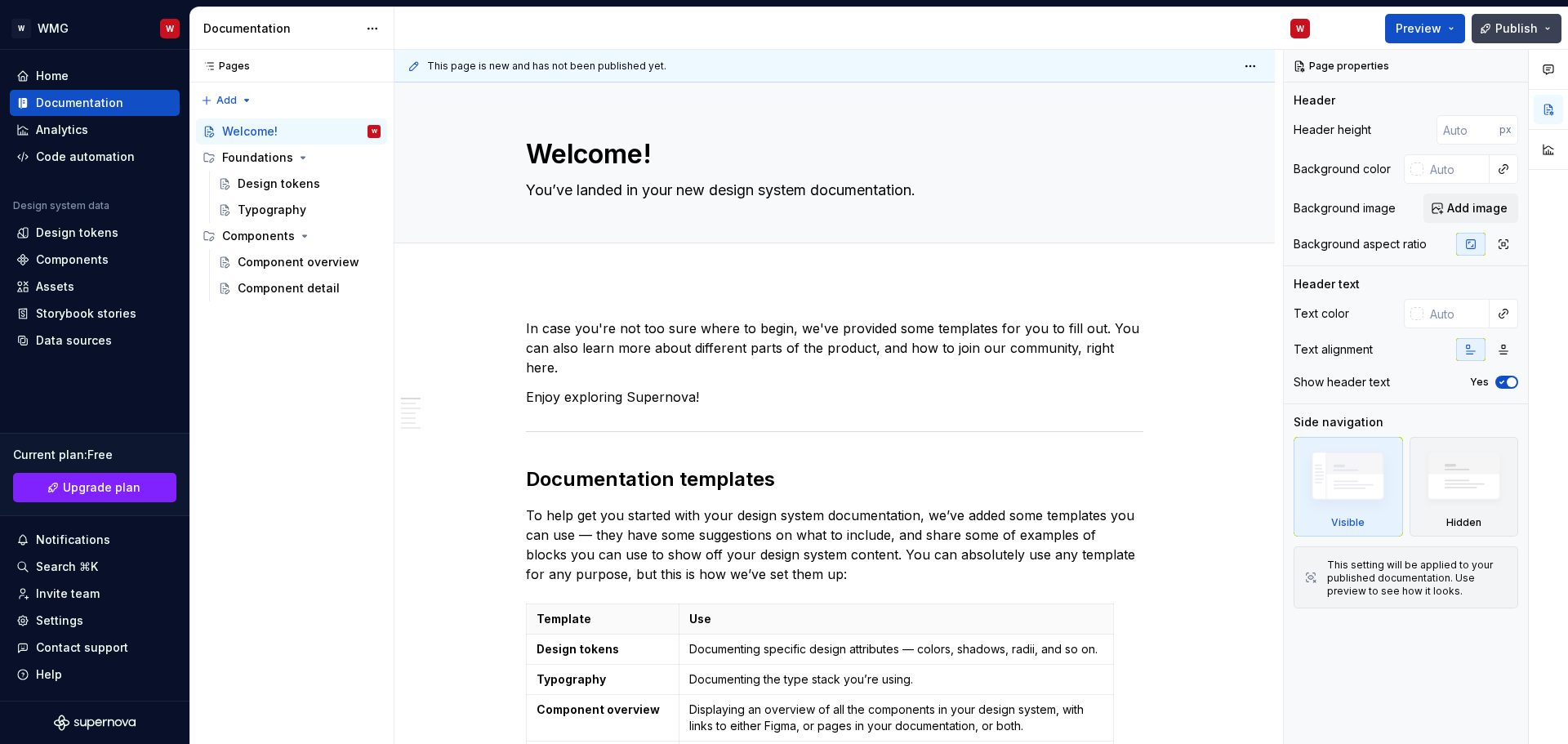
click at [1559, 29] on button "Publish" at bounding box center [1516, 28] width 90 height 30
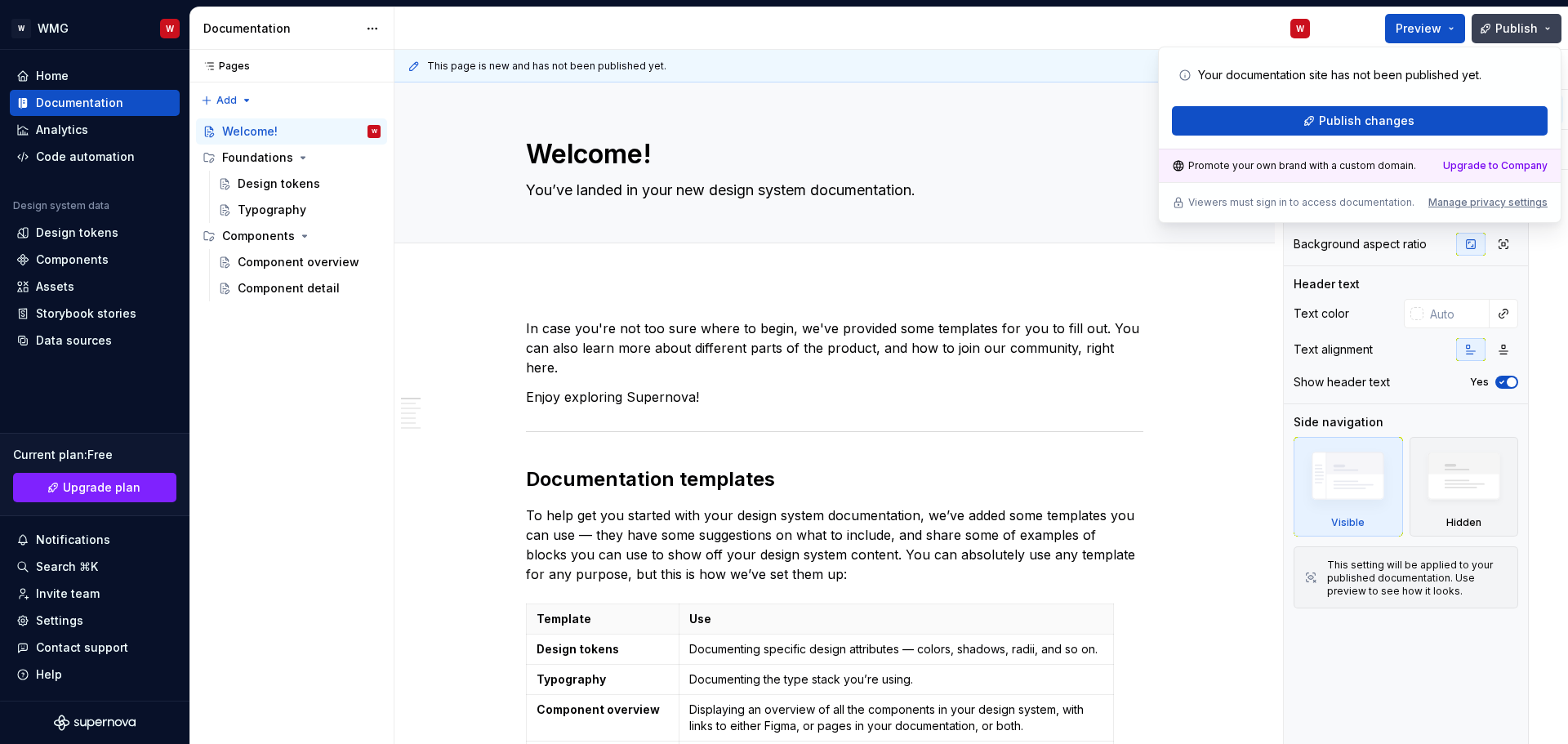
click at [1558, 30] on button "Publish" at bounding box center [1516, 28] width 90 height 30
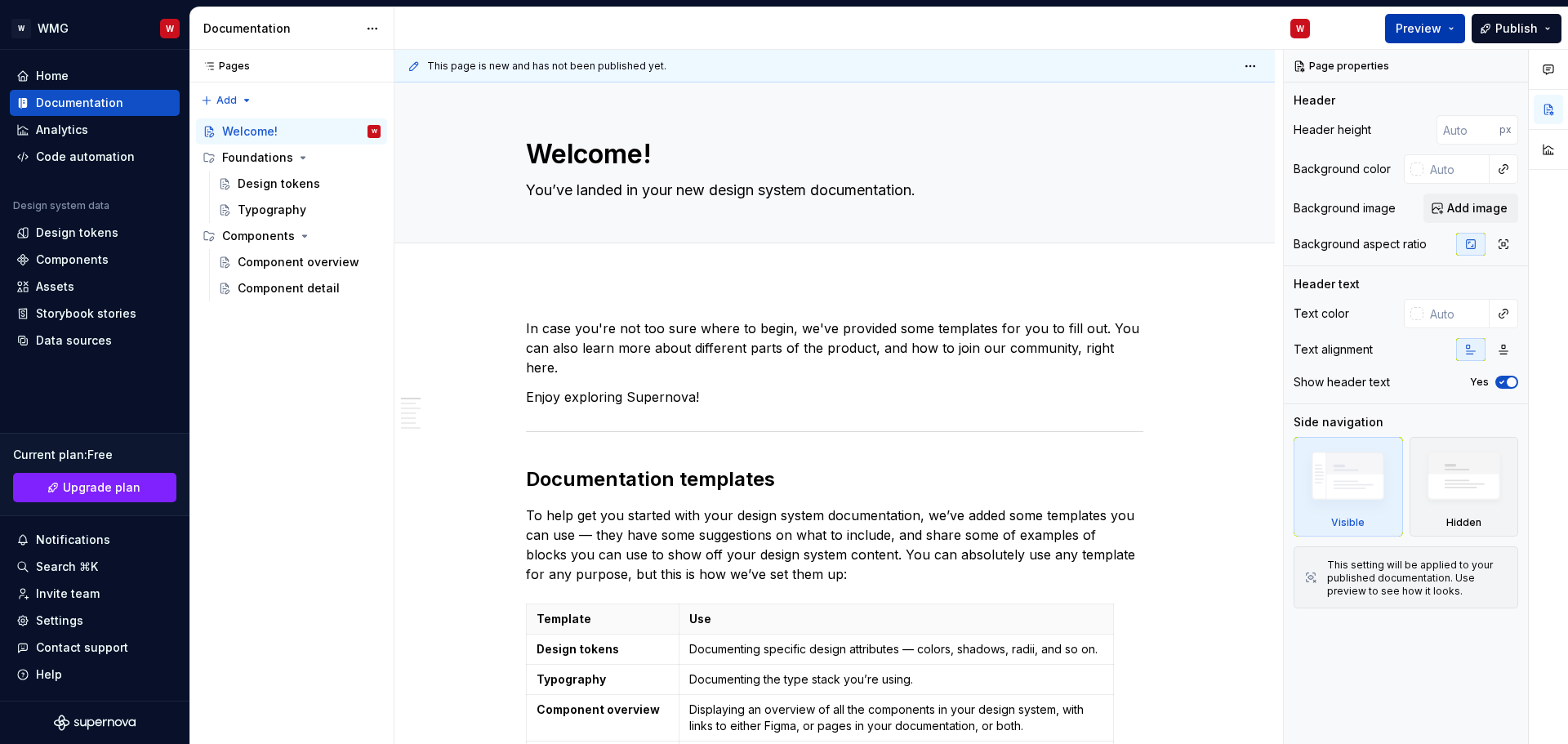
click at [1454, 29] on button "Preview" at bounding box center [1425, 28] width 80 height 30
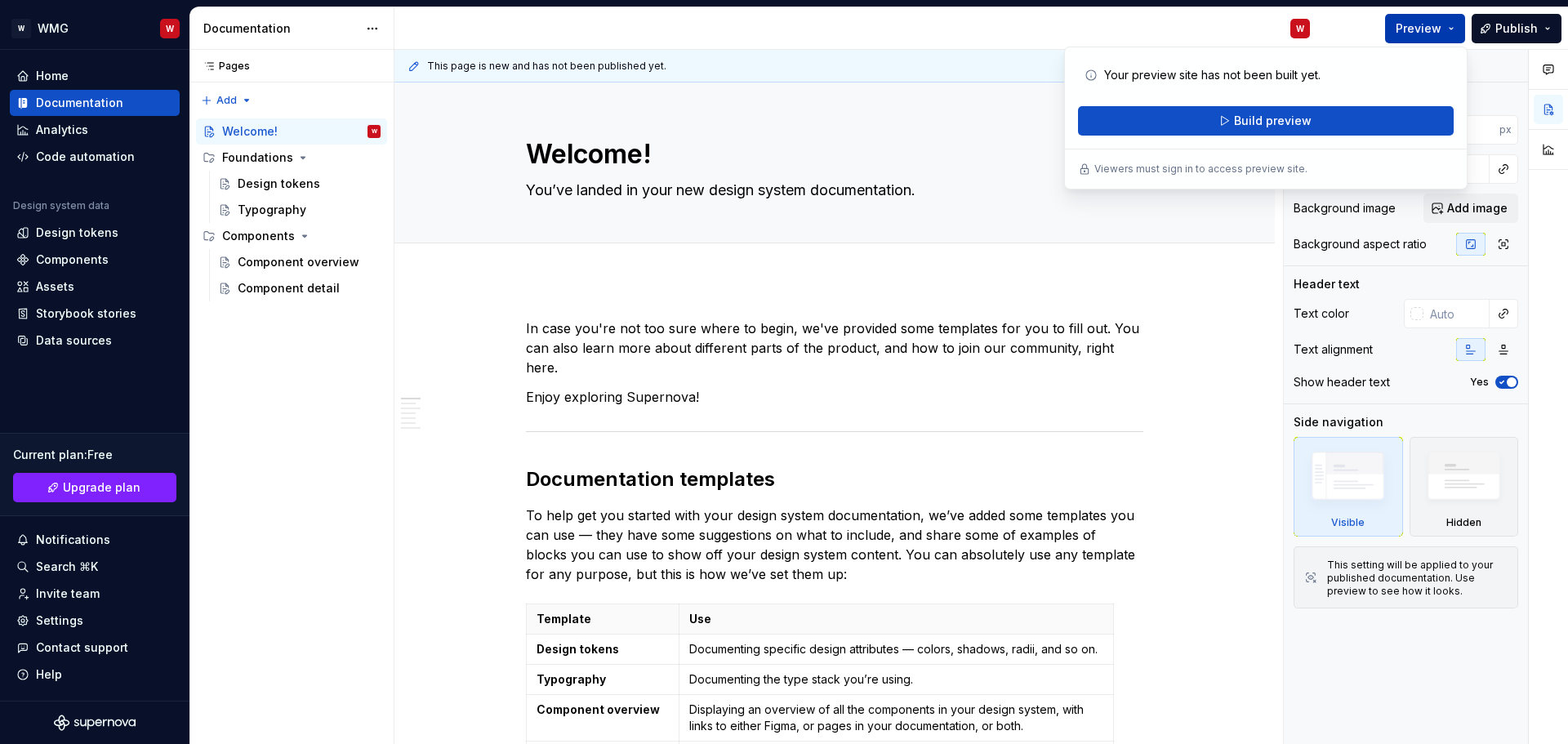
click at [1456, 29] on button "Preview" at bounding box center [1425, 28] width 80 height 30
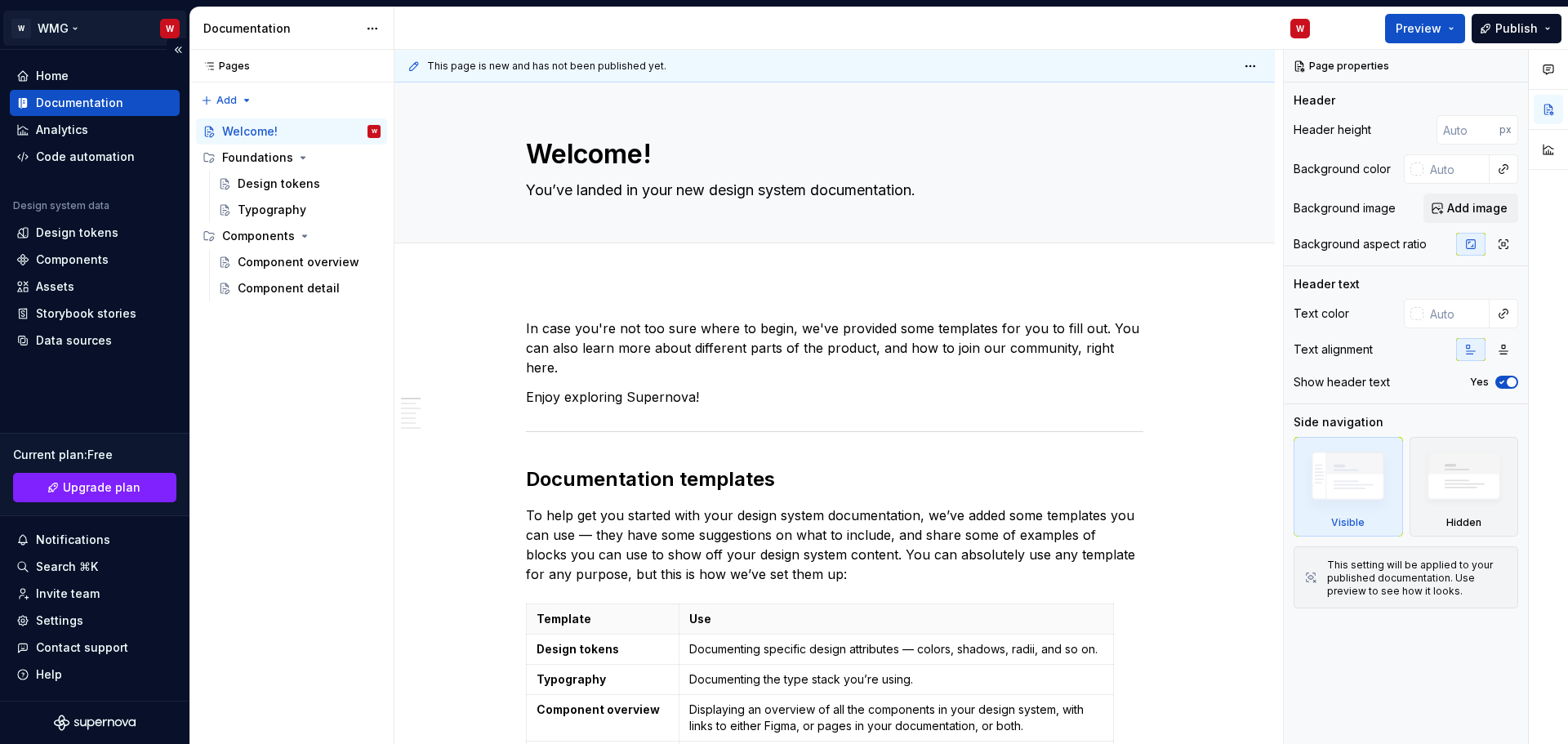
click at [33, 29] on html "W WMG W Home Documentation Analytics Code automation Design system data Design …" at bounding box center [784, 372] width 1568 height 744
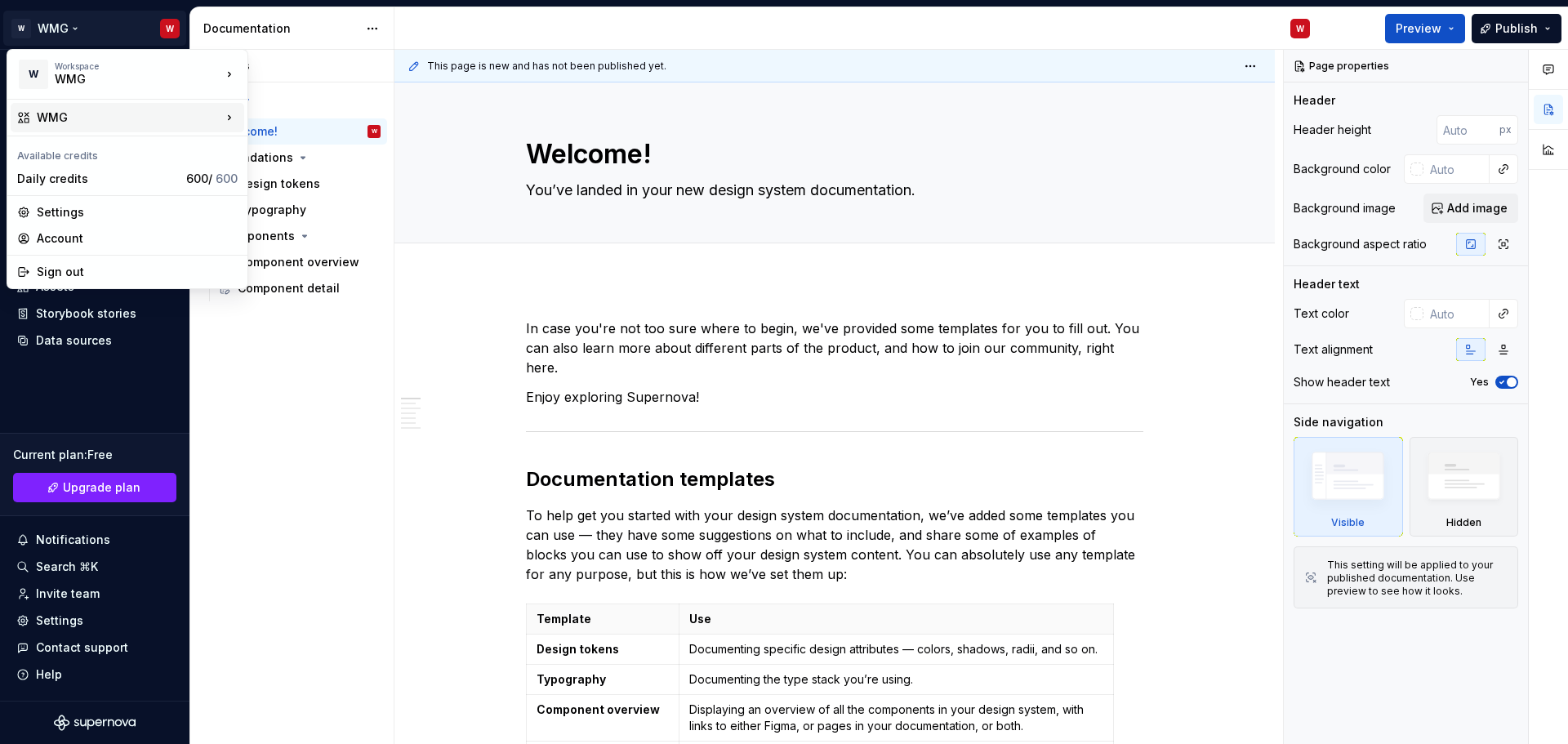
click at [60, 120] on div "WMG" at bounding box center [129, 118] width 185 height 16
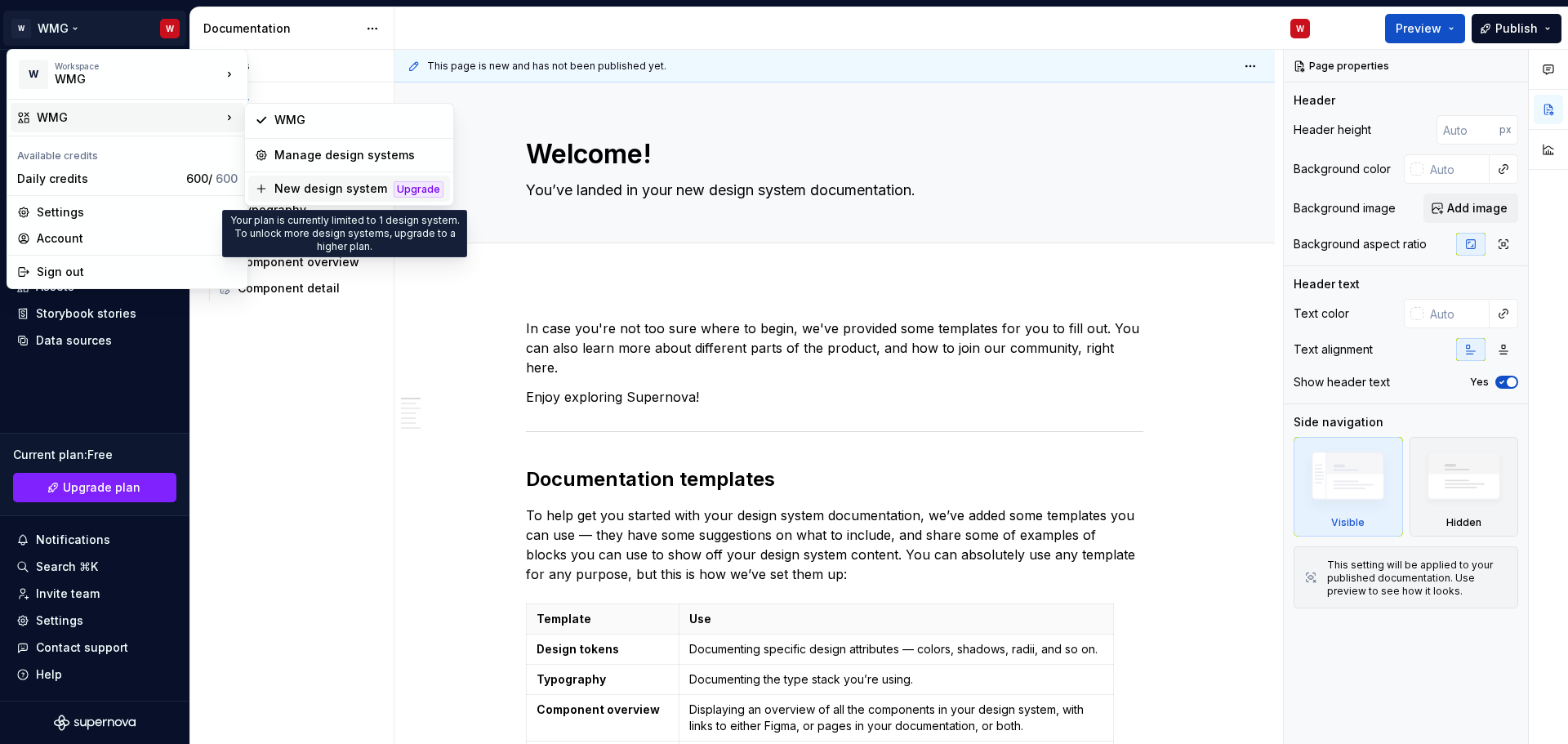
click at [304, 188] on div "New design system" at bounding box center [330, 189] width 113 height 16
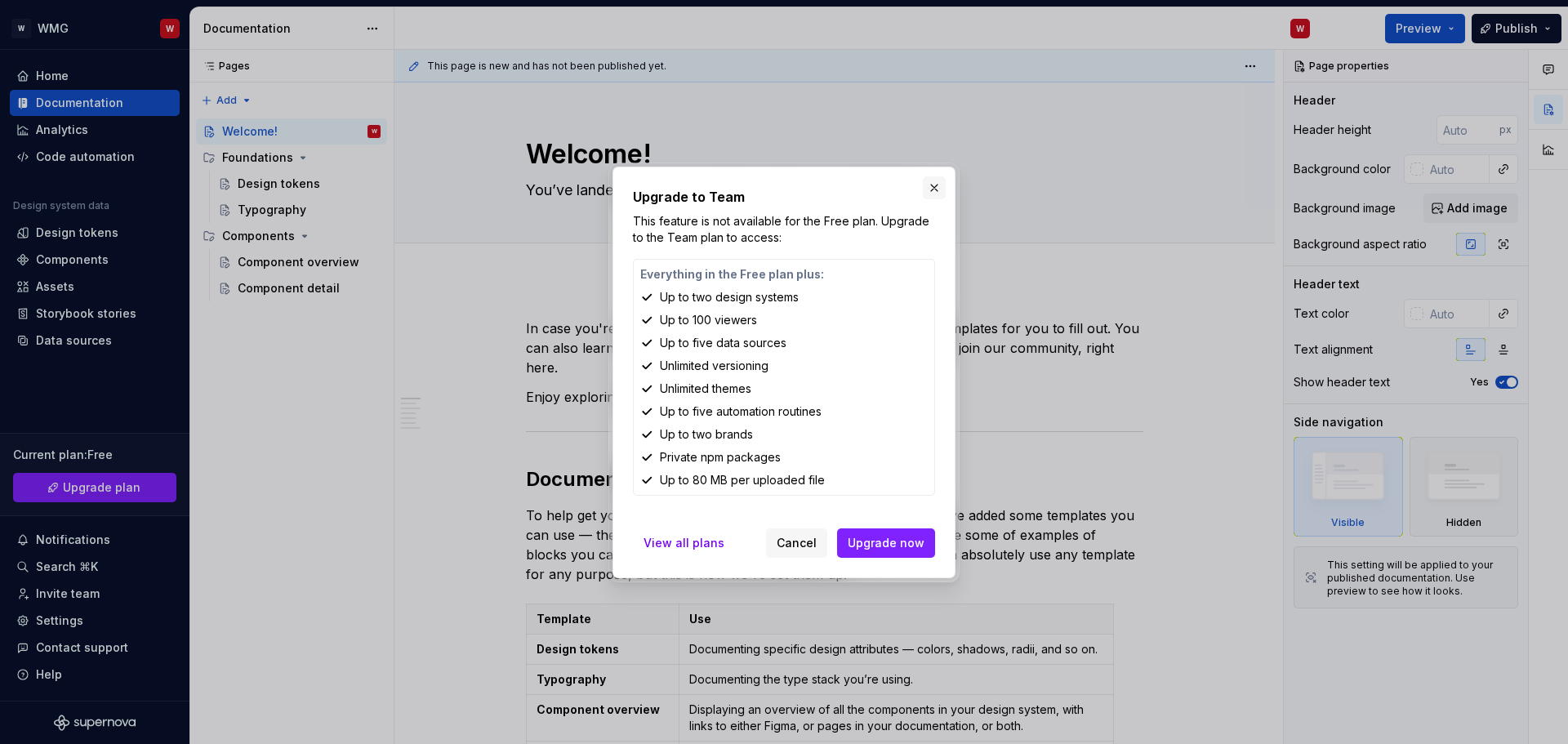
click at [938, 189] on button "button" at bounding box center [934, 187] width 23 height 23
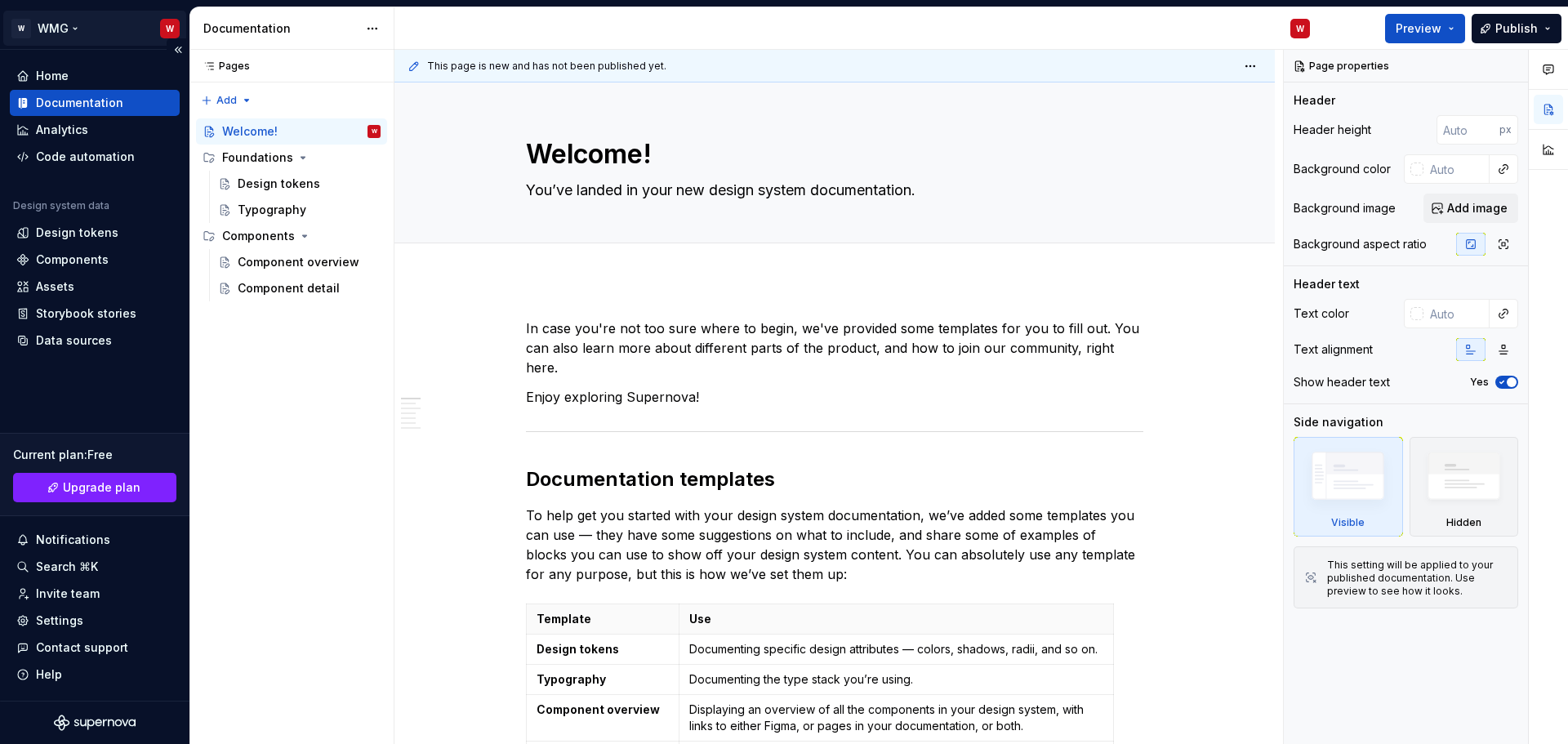
click at [43, 25] on html "W WMG W Home Documentation Analytics Code automation Design system data Design …" at bounding box center [784, 372] width 1568 height 744
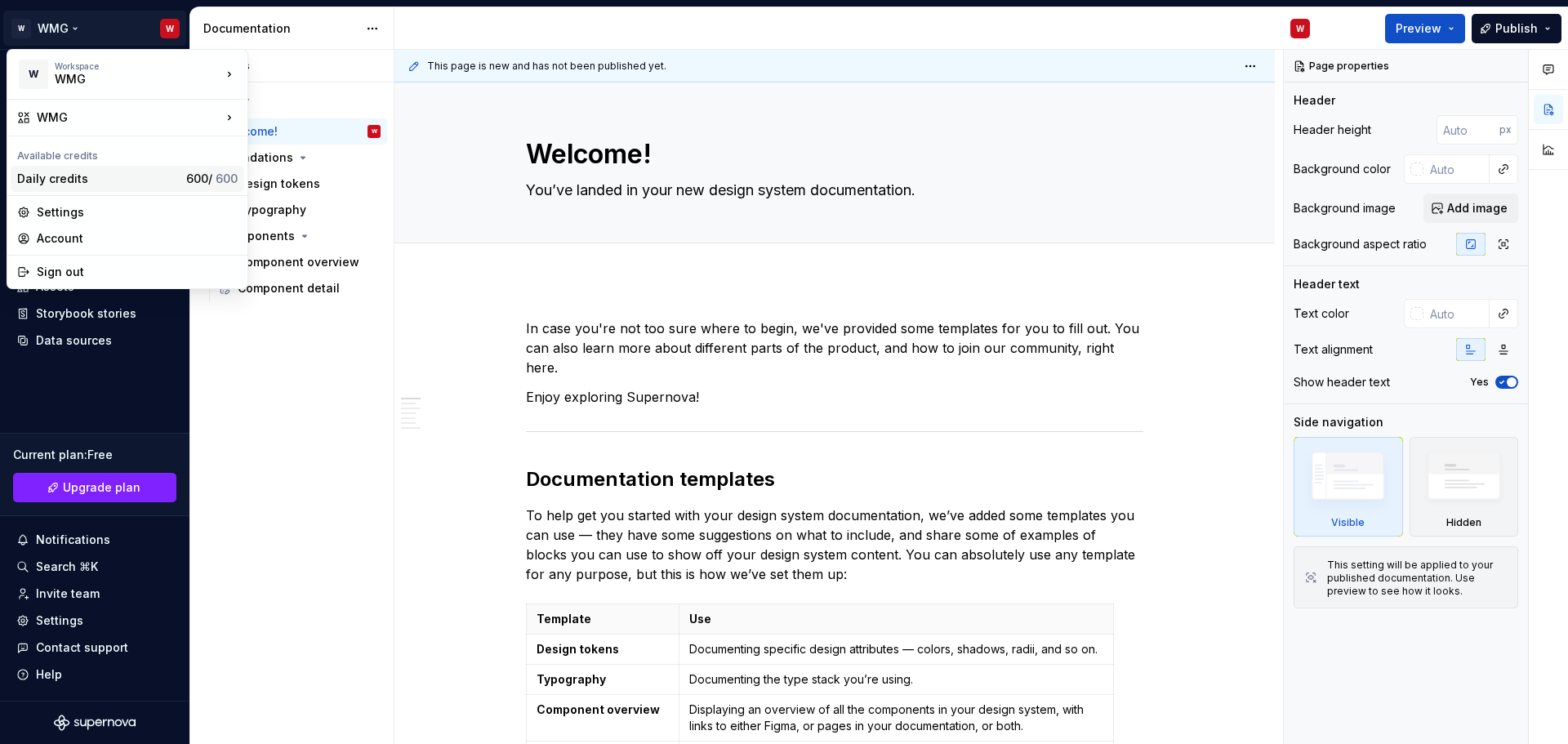
type textarea "*"
click at [91, 222] on div "Settings" at bounding box center [128, 212] width 233 height 26
